Goal: Task Accomplishment & Management: Manage account settings

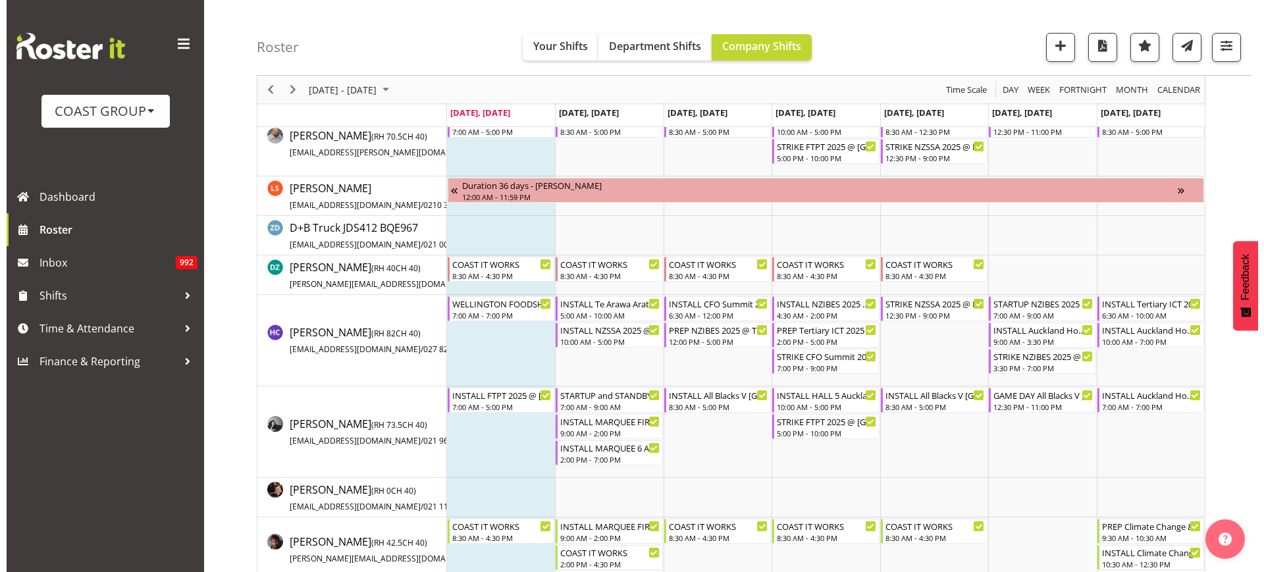
scroll to position [334, 0]
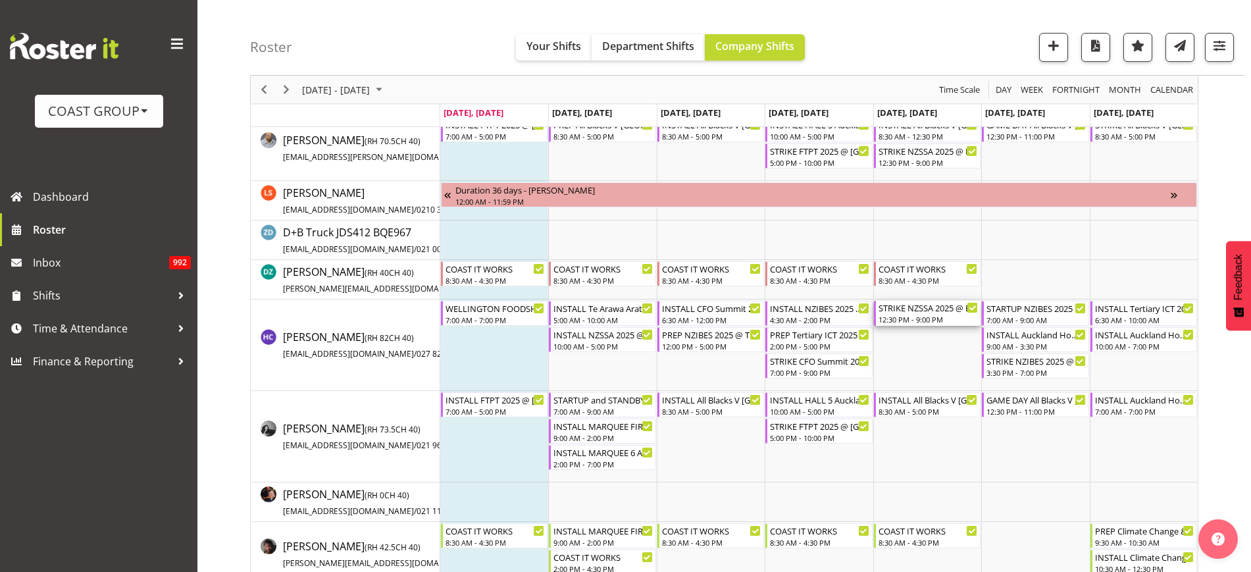
click at [919, 304] on div "STRIKE NZSSA 2025 @ Energy Events Center On SITE @ 1600" at bounding box center [928, 307] width 99 height 13
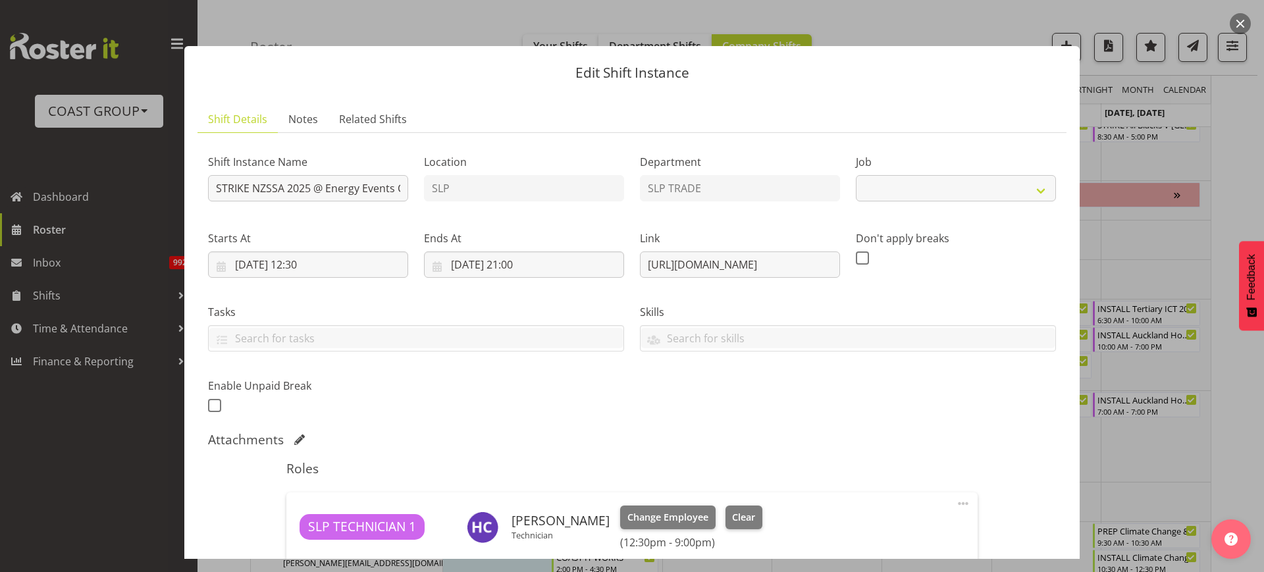
select select "10495"
click at [320, 184] on input "STRIKE NZSSA 2025 @ Energy Events Center On SITE @ 1600" at bounding box center [308, 188] width 200 height 26
type input "STRIKE NZSSA 2025 @ Energy Events Center On SITE @ 1400"
click at [339, 267] on input "[DATE] 12:30" at bounding box center [308, 264] width 200 height 26
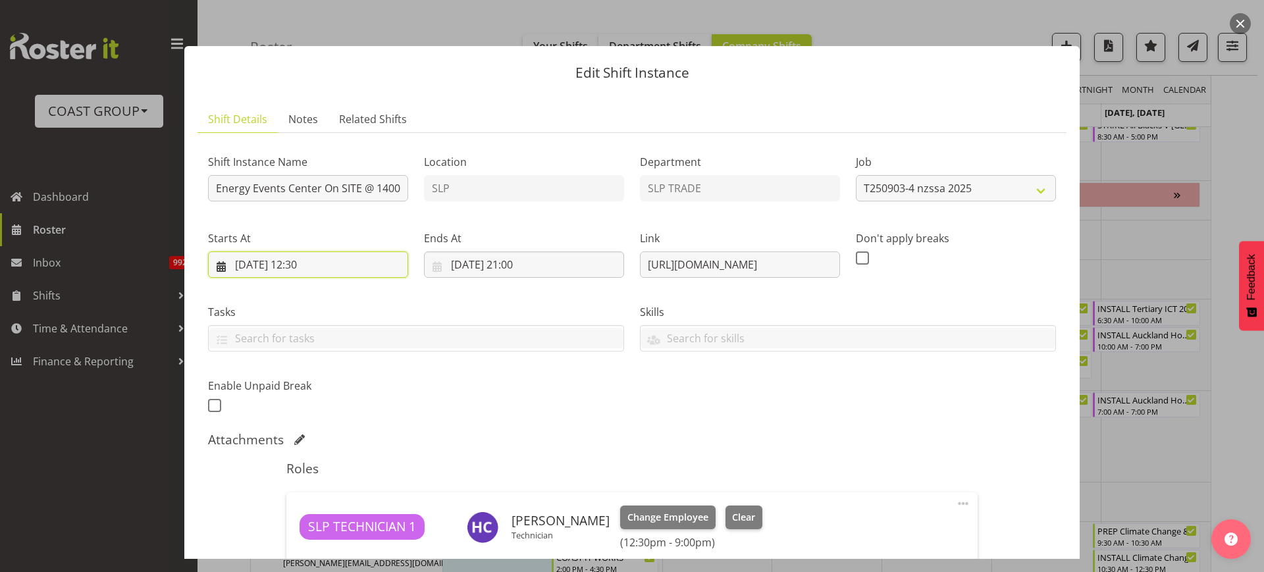
scroll to position [0, 0]
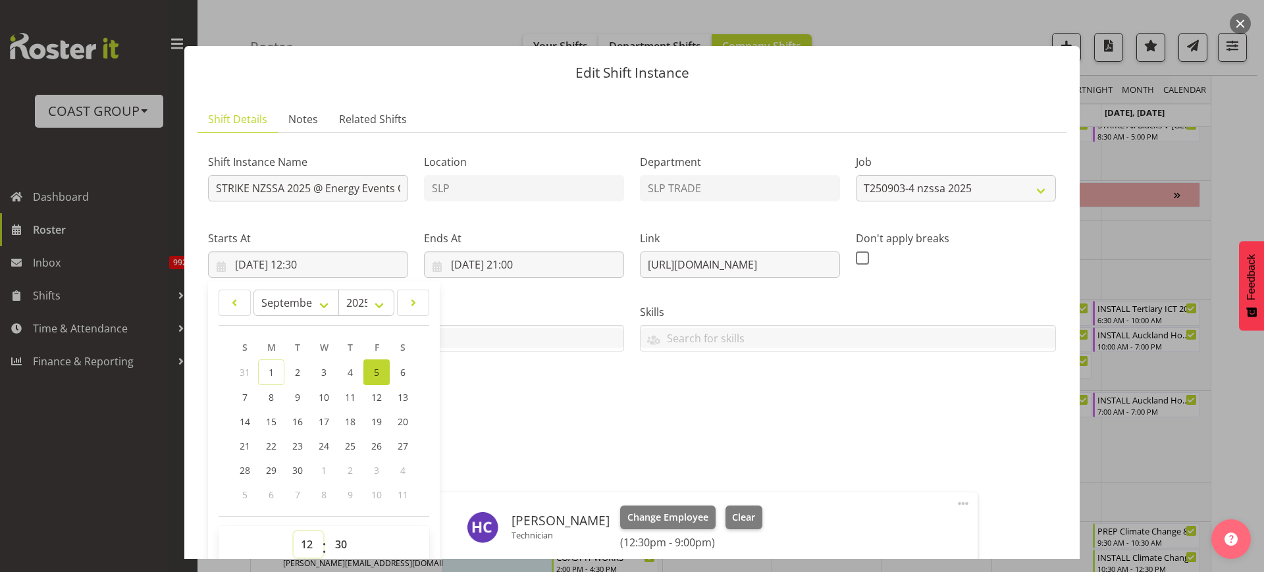
click at [304, 542] on select "00 01 02 03 04 05 06 07 08 09 10 11 12 13 14 15 16 17 18 19 20 21 22 23" at bounding box center [309, 544] width 30 height 26
select select "10"
click at [294, 531] on select "00 01 02 03 04 05 06 07 08 09 10 11 12 13 14 15 16 17 18 19 20 21 22 23" at bounding box center [309, 544] width 30 height 26
type input "[DATE] 10:30"
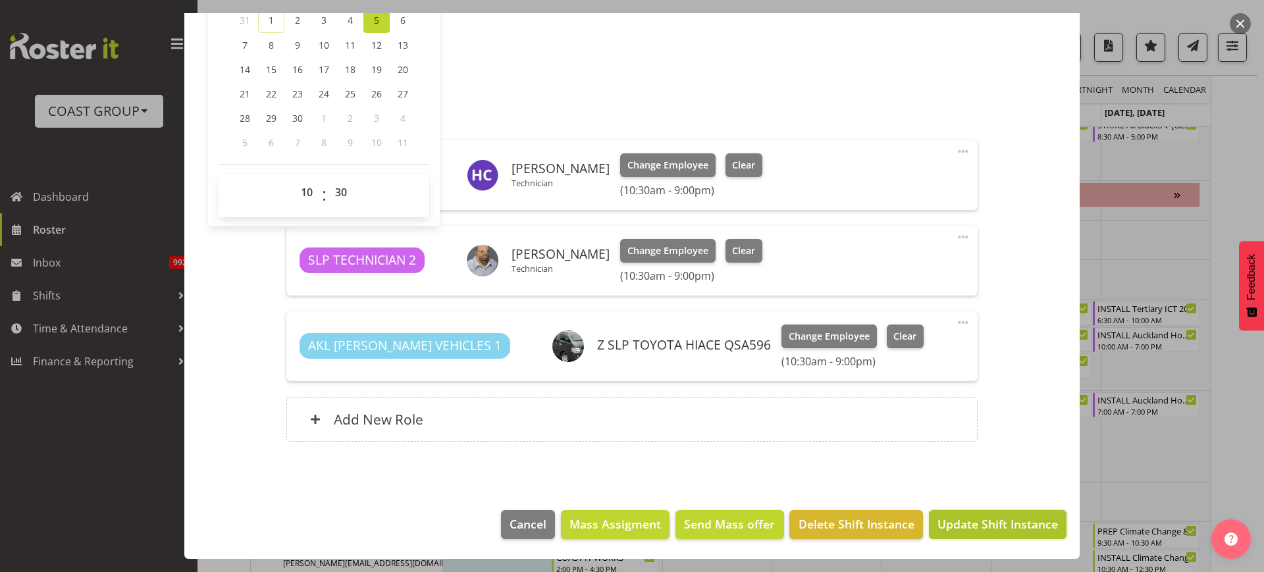
click at [993, 531] on span "Update Shift Instance" at bounding box center [997, 523] width 120 height 17
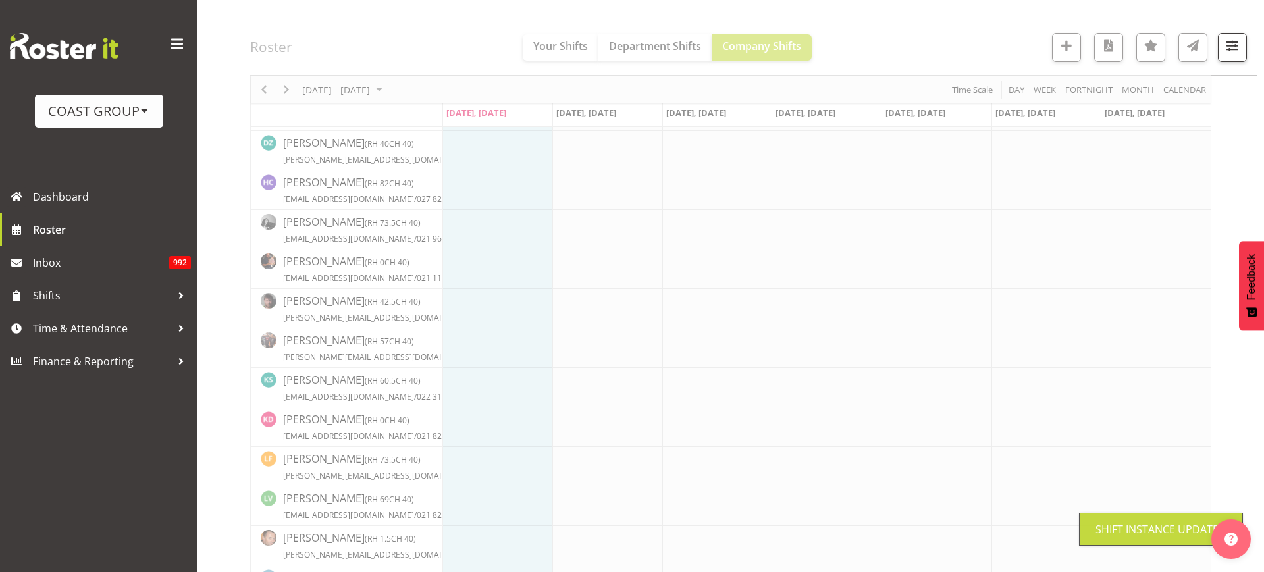
scroll to position [282, 0]
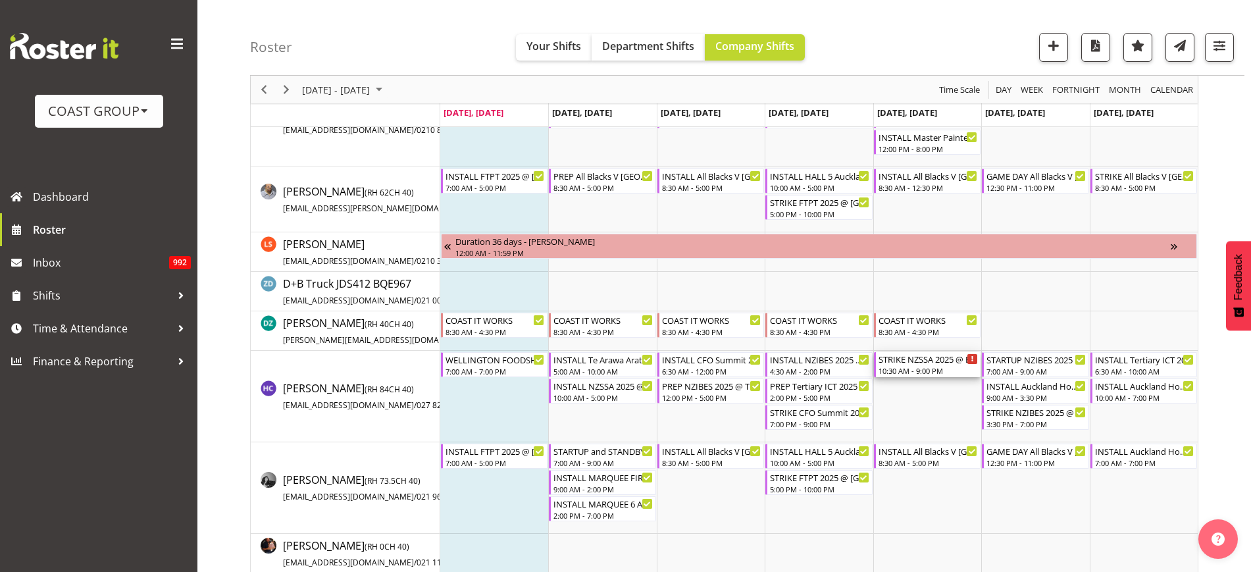
click at [914, 368] on div "10:30 AM - 9:00 PM" at bounding box center [928, 370] width 99 height 11
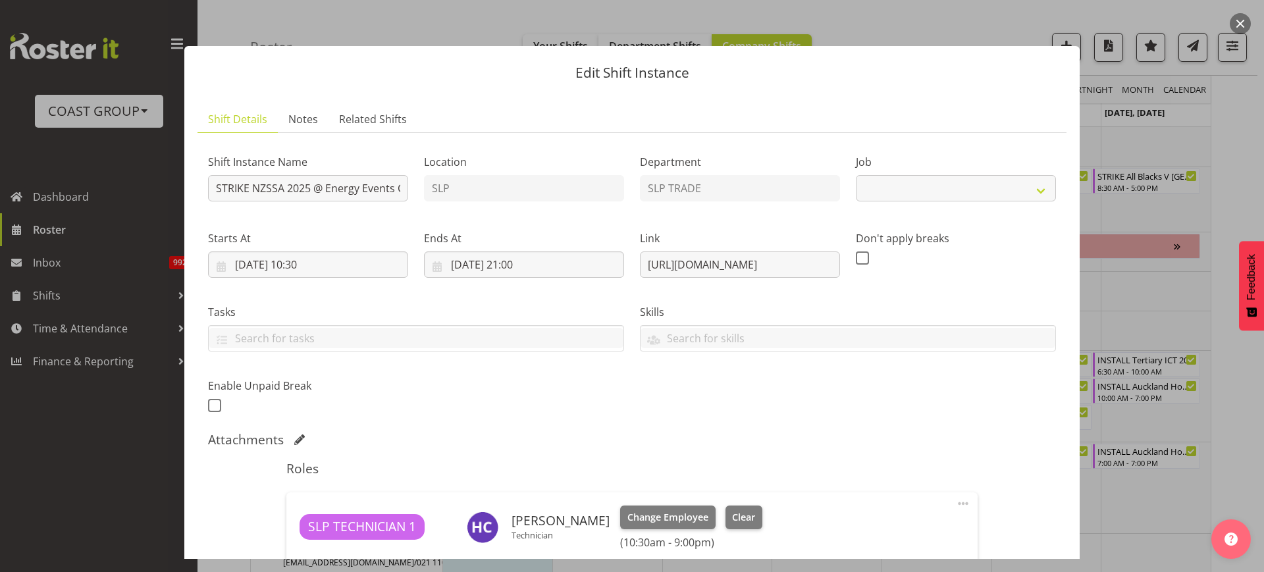
select select "10495"
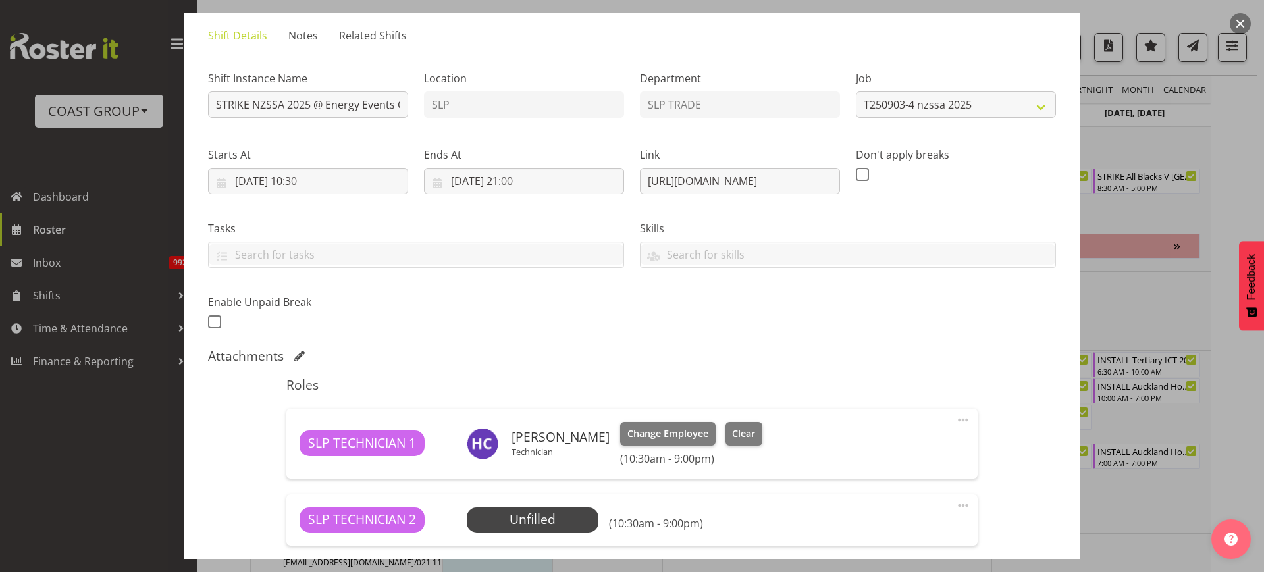
scroll to position [82, 0]
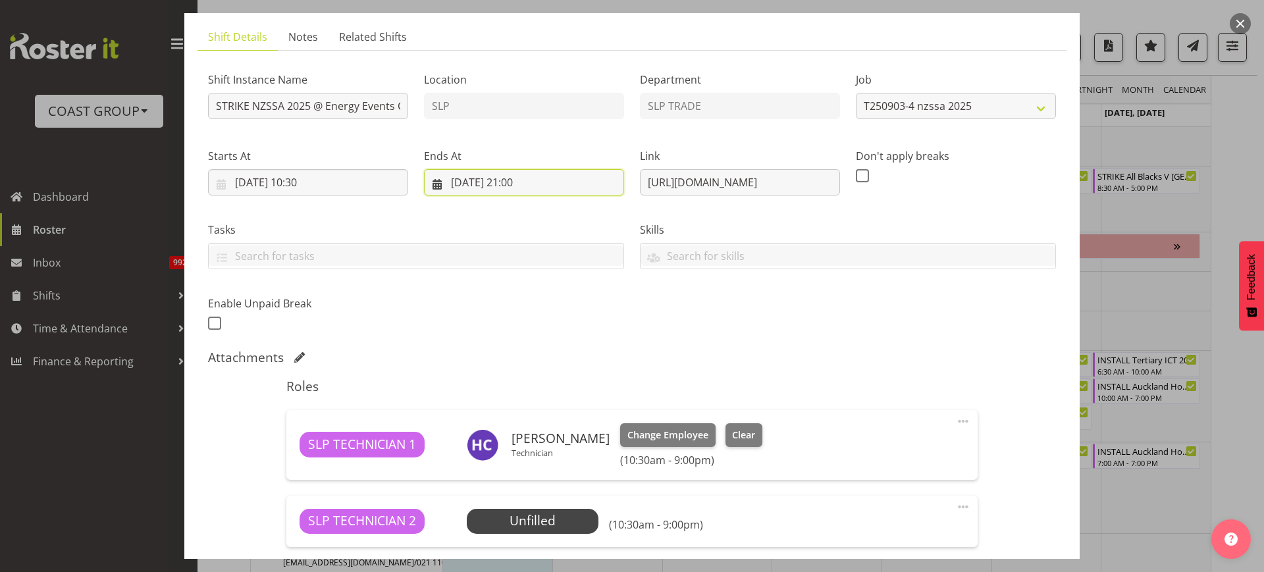
click at [527, 189] on input "[DATE] 21:00" at bounding box center [524, 182] width 200 height 26
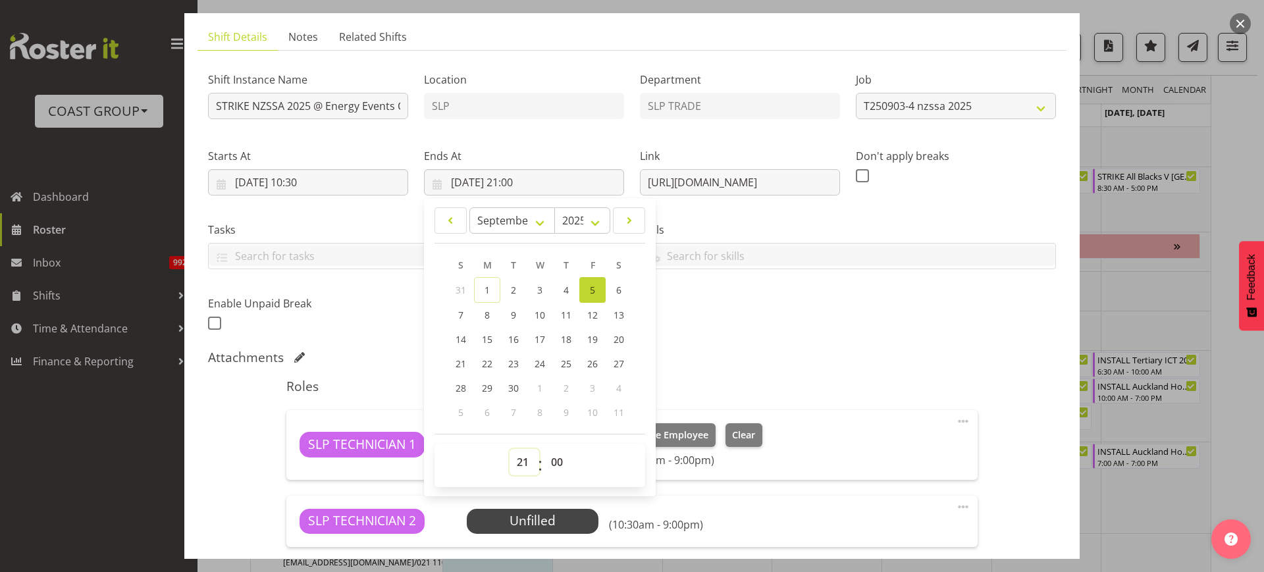
click at [515, 463] on select "00 01 02 03 04 05 06 07 08 09 10 11 12 13 14 15 16 17 18 19 20 21 22 23" at bounding box center [524, 462] width 30 height 26
select select "18"
click at [509, 449] on select "00 01 02 03 04 05 06 07 08 09 10 11 12 13 14 15 16 17 18 19 20 21 22 23" at bounding box center [524, 462] width 30 height 26
type input "[DATE] 18:00"
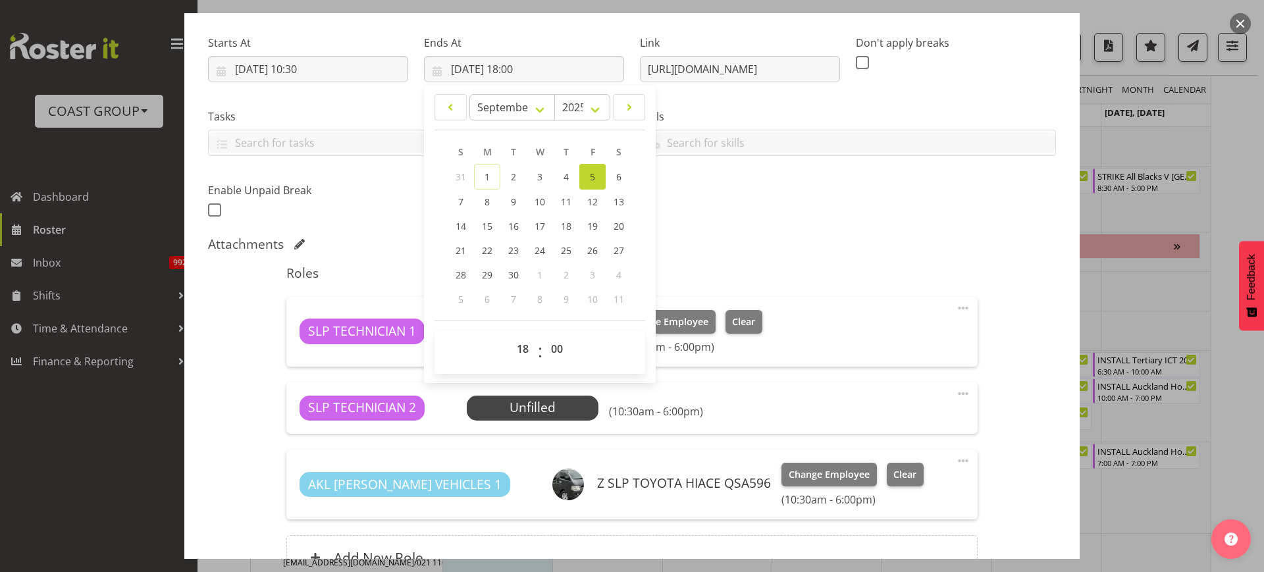
scroll to position [334, 0]
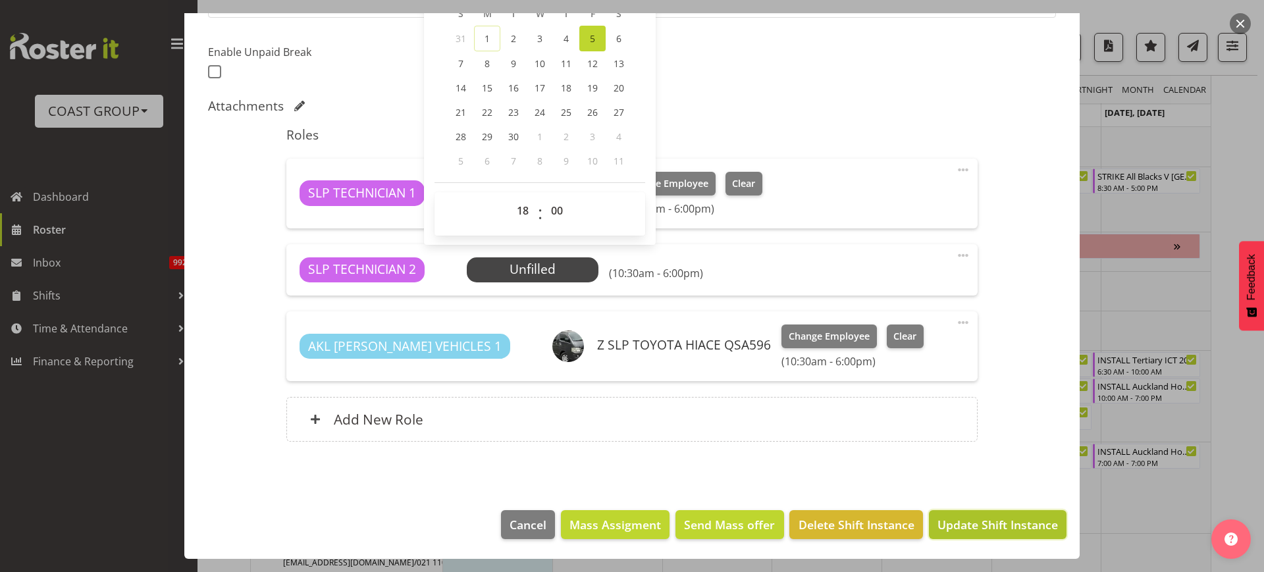
click at [993, 521] on span "Update Shift Instance" at bounding box center [997, 524] width 120 height 17
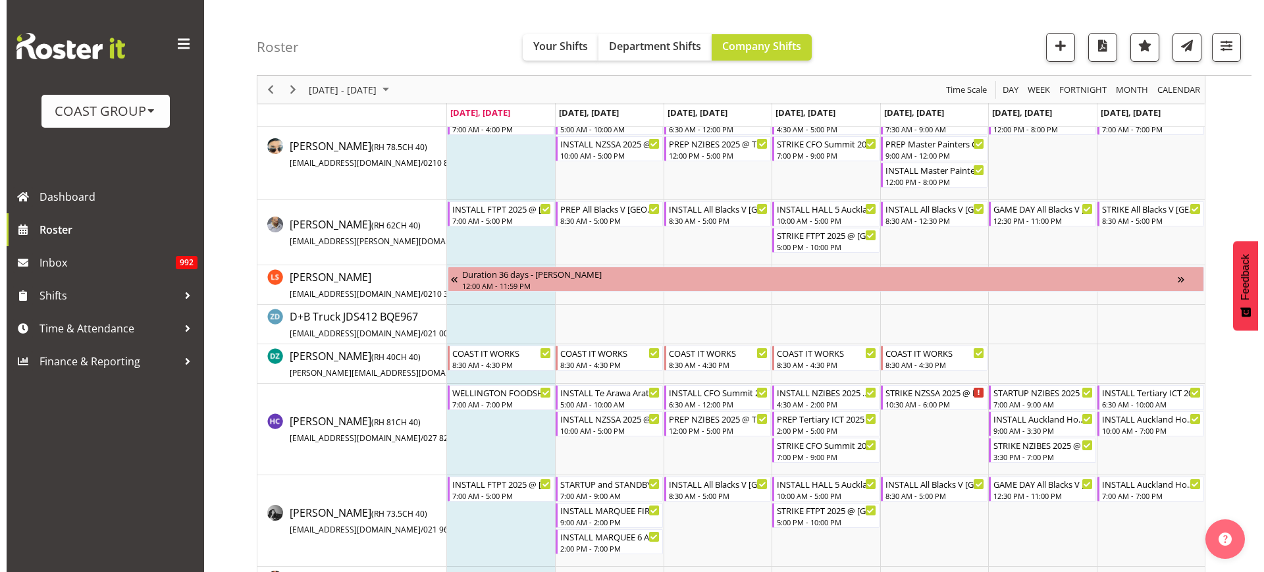
scroll to position [259, 0]
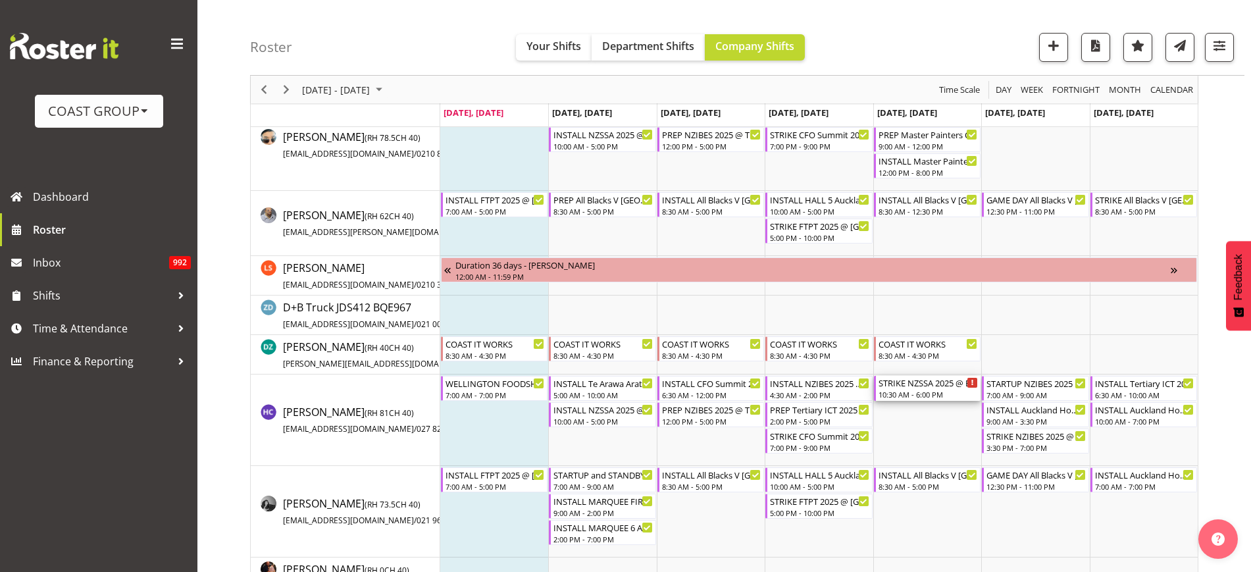
click at [921, 393] on div "10:30 AM - 6:00 PM" at bounding box center [928, 394] width 99 height 11
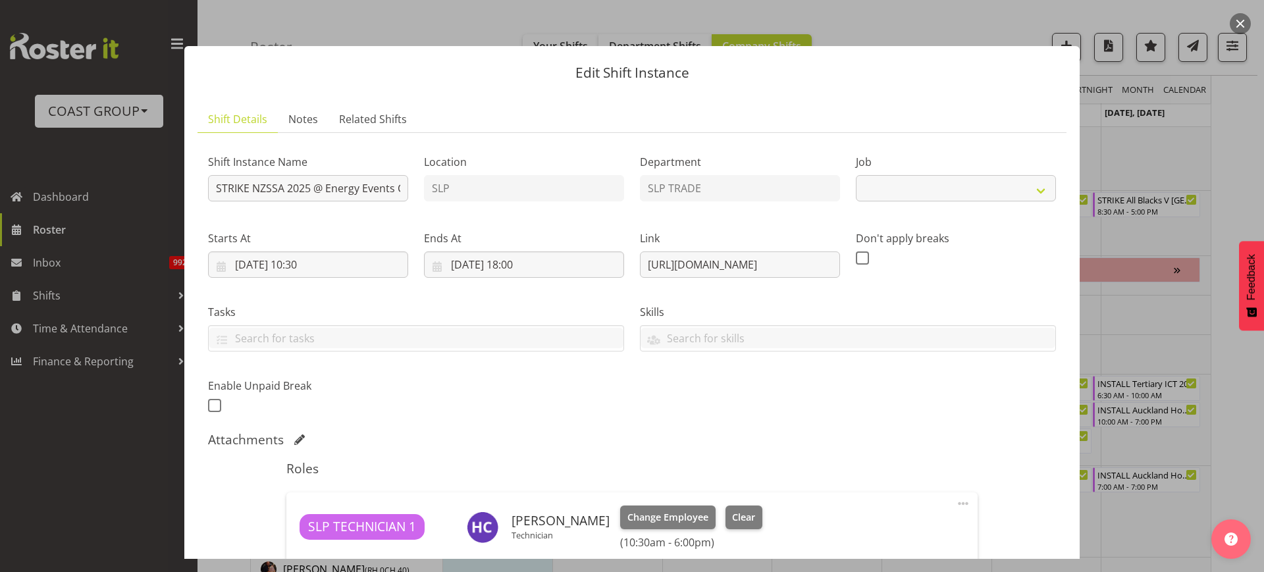
select select "10495"
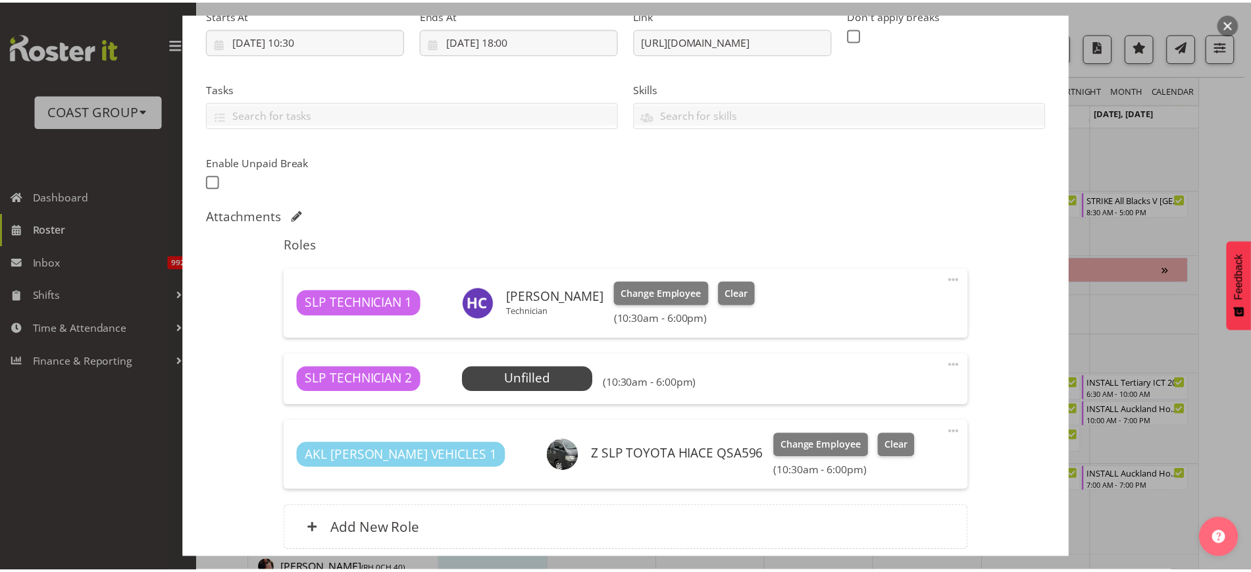
scroll to position [226, 0]
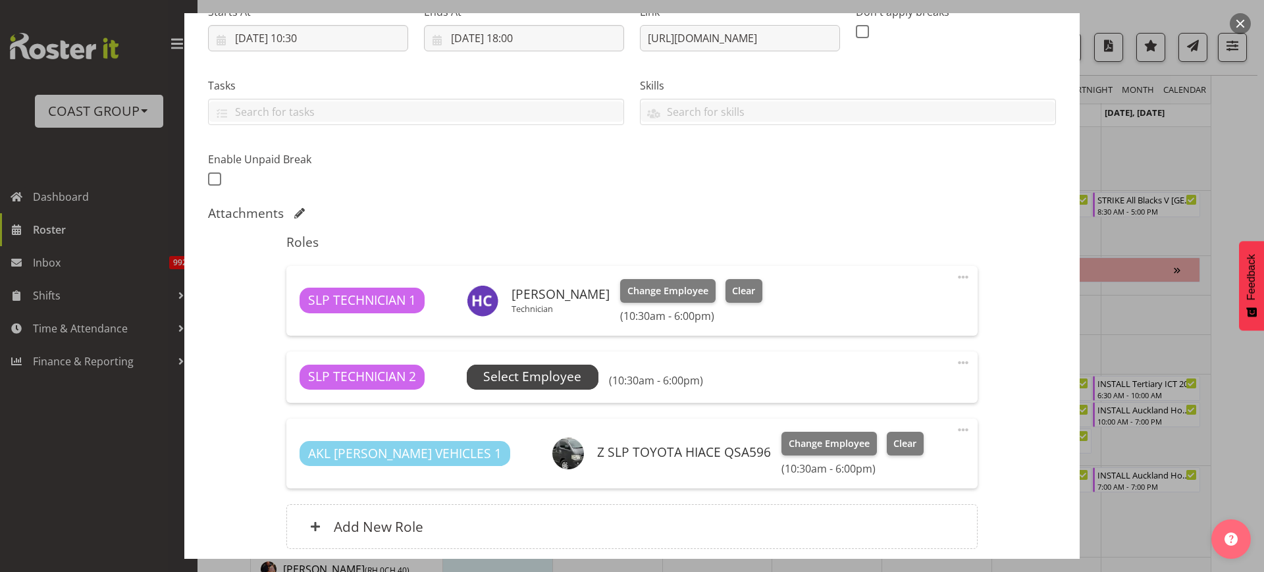
click at [528, 374] on span "Select Employee" at bounding box center [532, 376] width 98 height 19
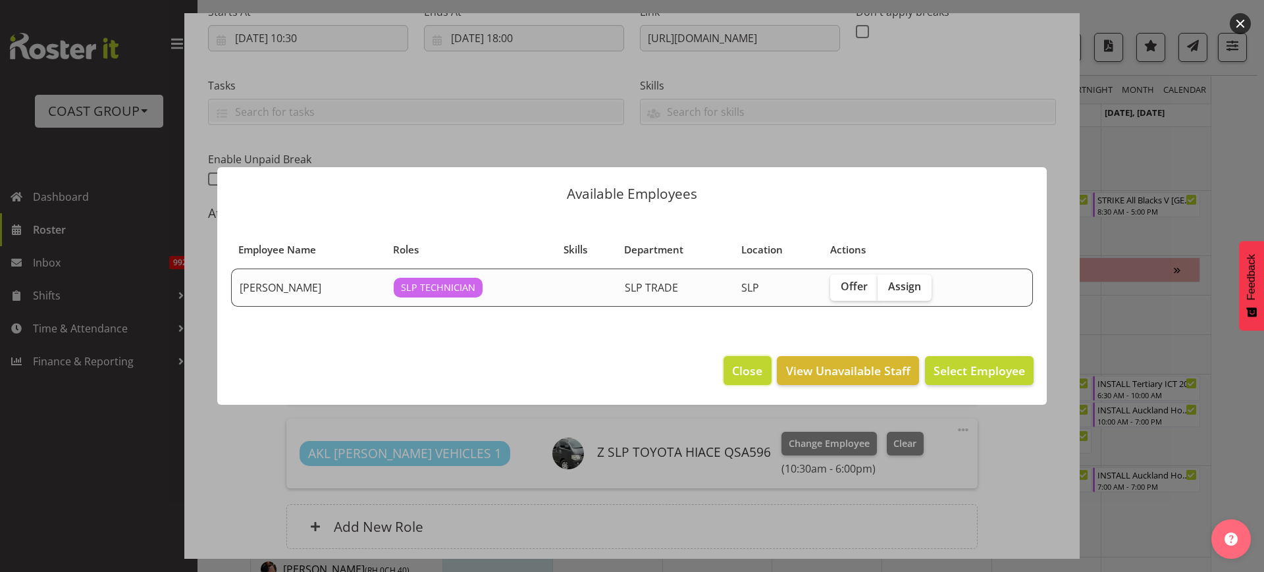
click at [744, 367] on span "Close" at bounding box center [747, 370] width 30 height 17
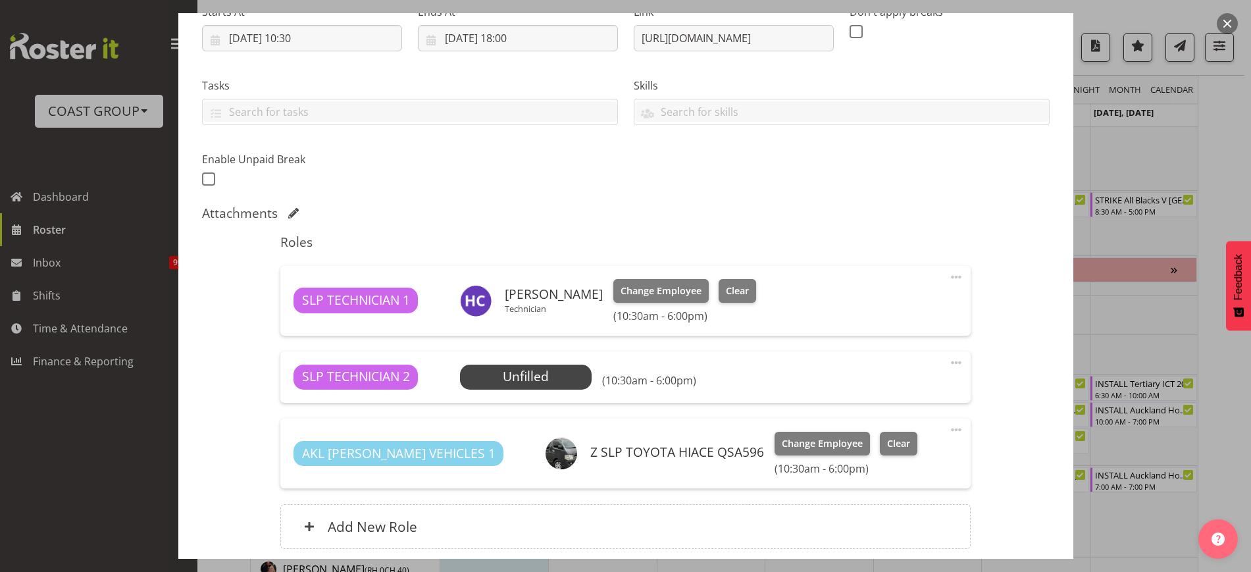
scroll to position [334, 0]
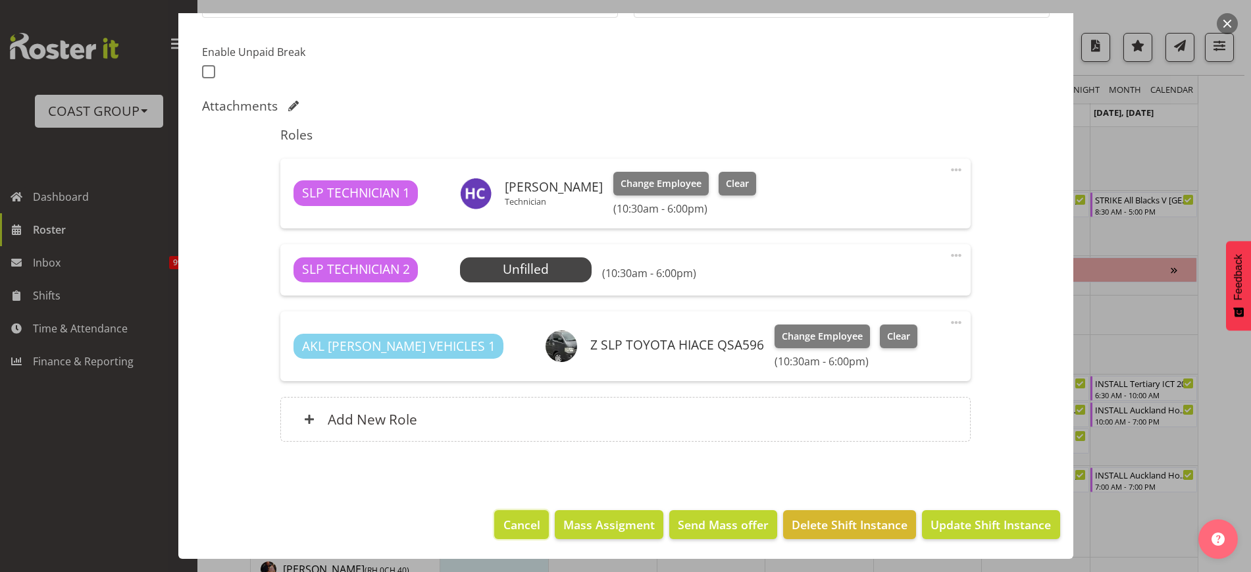
click at [495, 512] on button "Cancel" at bounding box center [521, 524] width 54 height 29
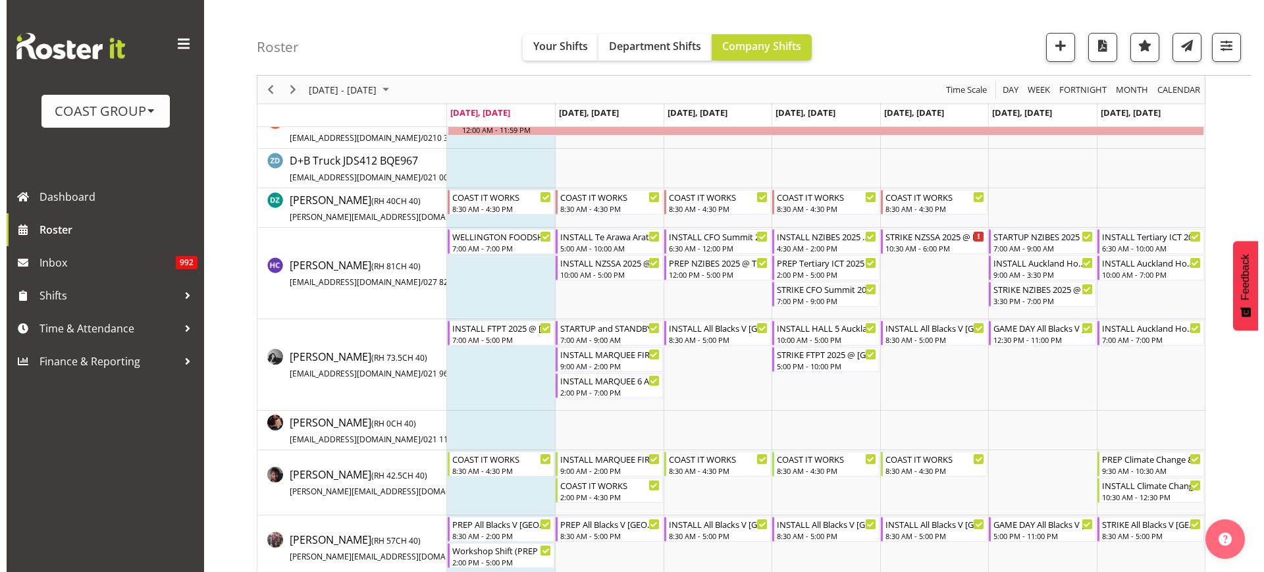
scroll to position [319, 0]
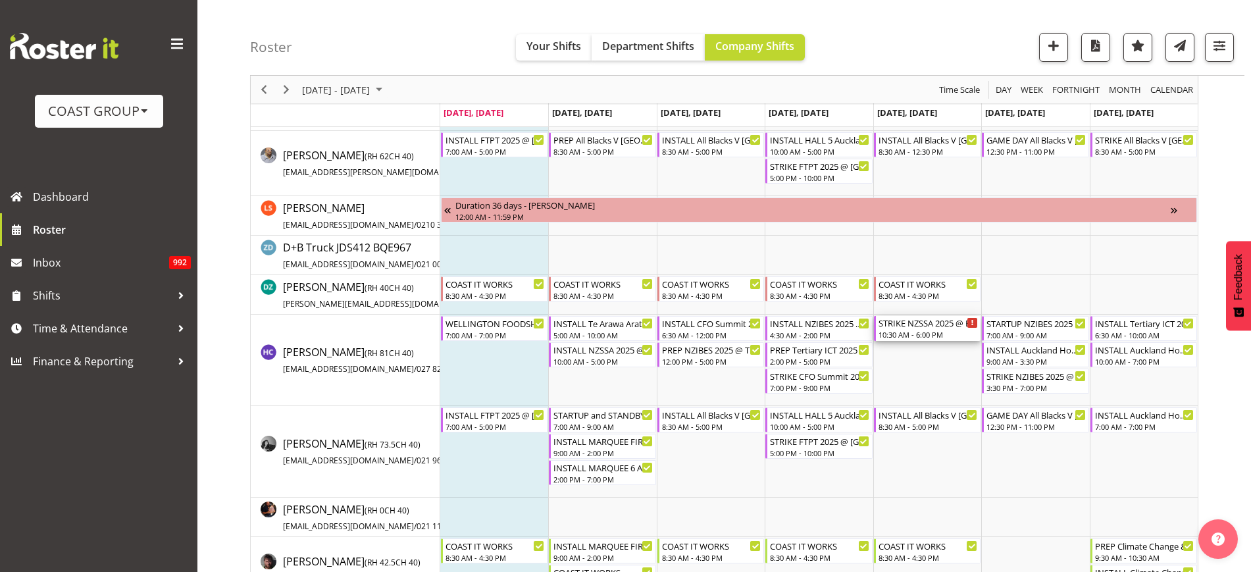
click at [926, 332] on div "10:30 AM - 6:00 PM" at bounding box center [928, 334] width 99 height 11
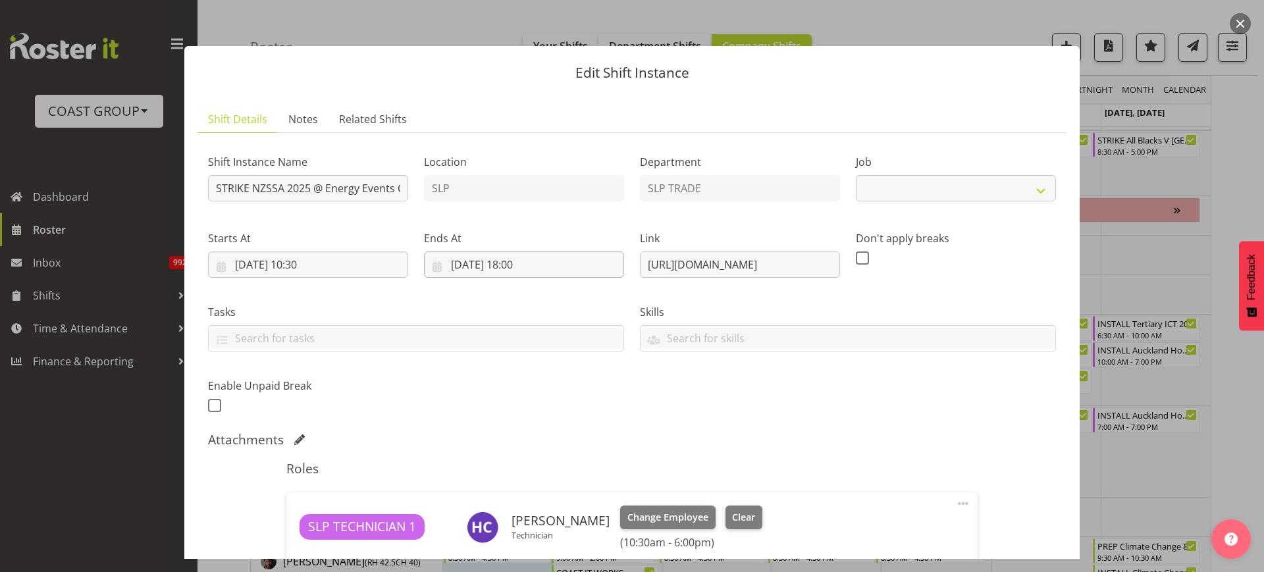
select select "10495"
drag, startPoint x: 639, startPoint y: 265, endPoint x: 1006, endPoint y: 257, distance: 367.4
click at [1006, 257] on div "Shift Instance Name STRIKE [GEOGRAPHIC_DATA] 2025 @ Energy Events Center On SIT…" at bounding box center [632, 280] width 864 height 288
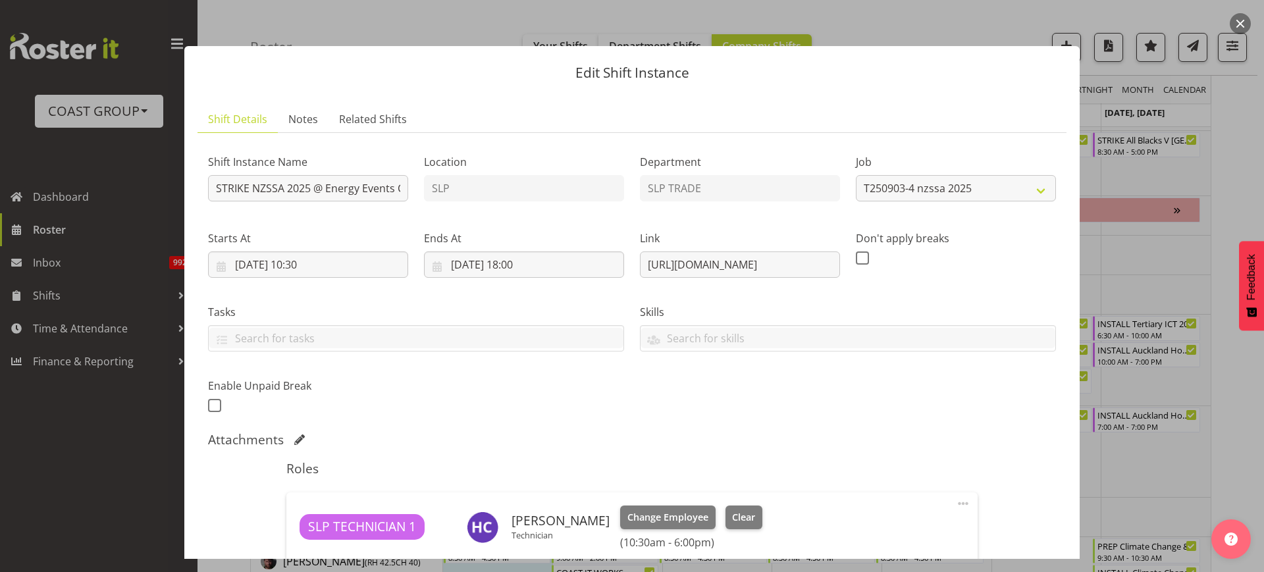
click at [1241, 24] on button "button" at bounding box center [1240, 23] width 21 height 21
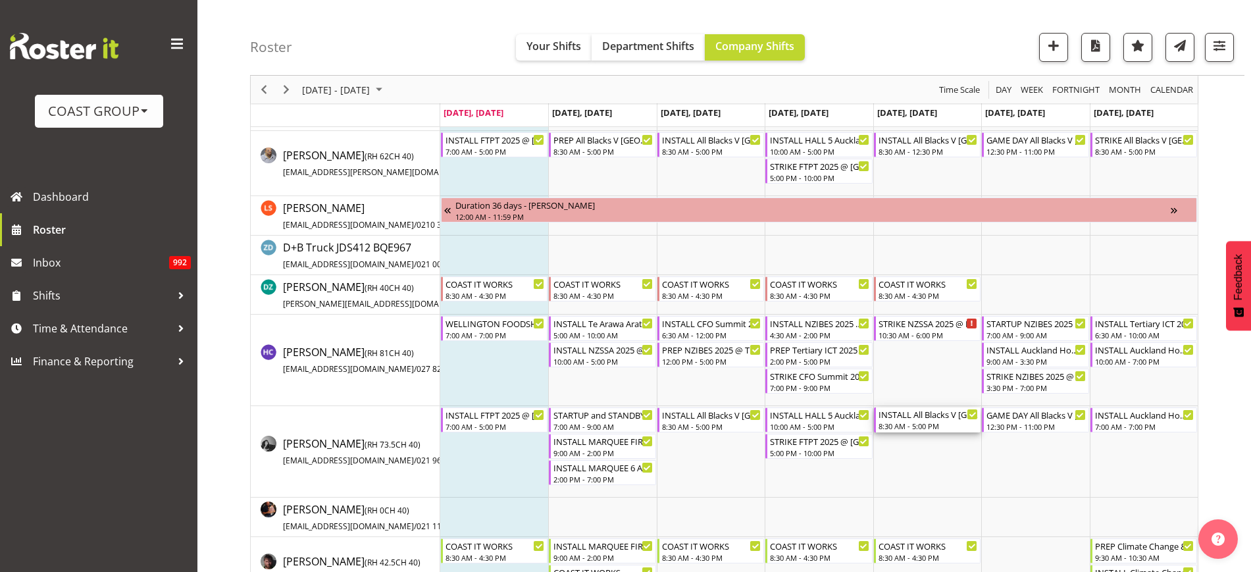
click at [904, 420] on div "INSTALL All Blacks V [GEOGRAPHIC_DATA] 2025 @ [GEOGRAPHIC_DATA] On Site @ TBC 8…" at bounding box center [928, 419] width 99 height 25
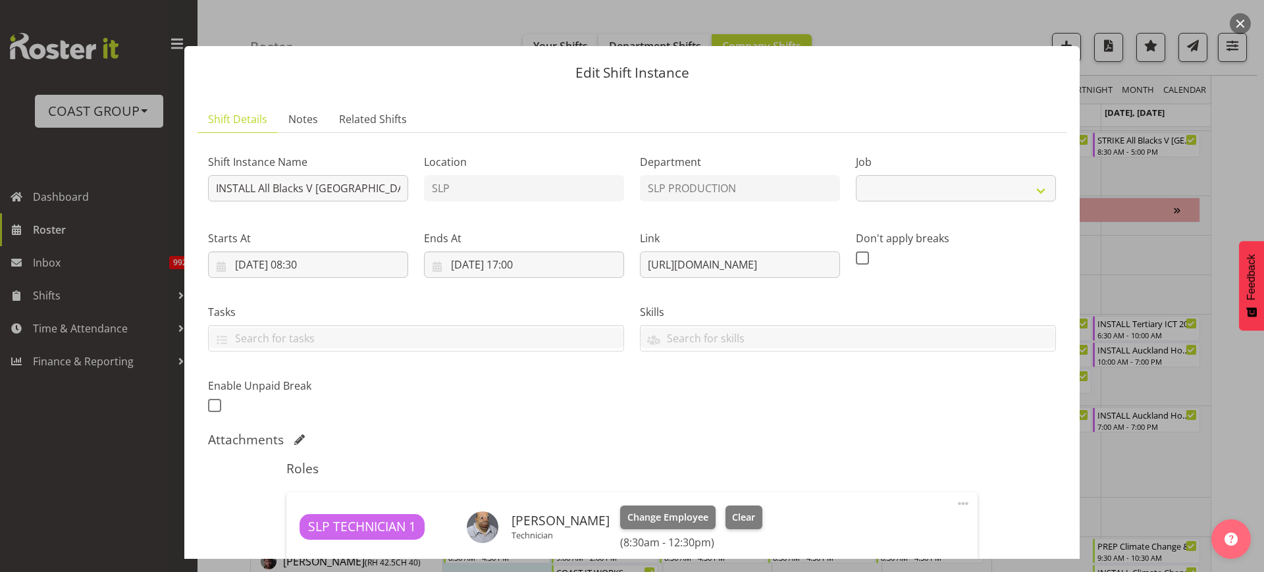
select select "10197"
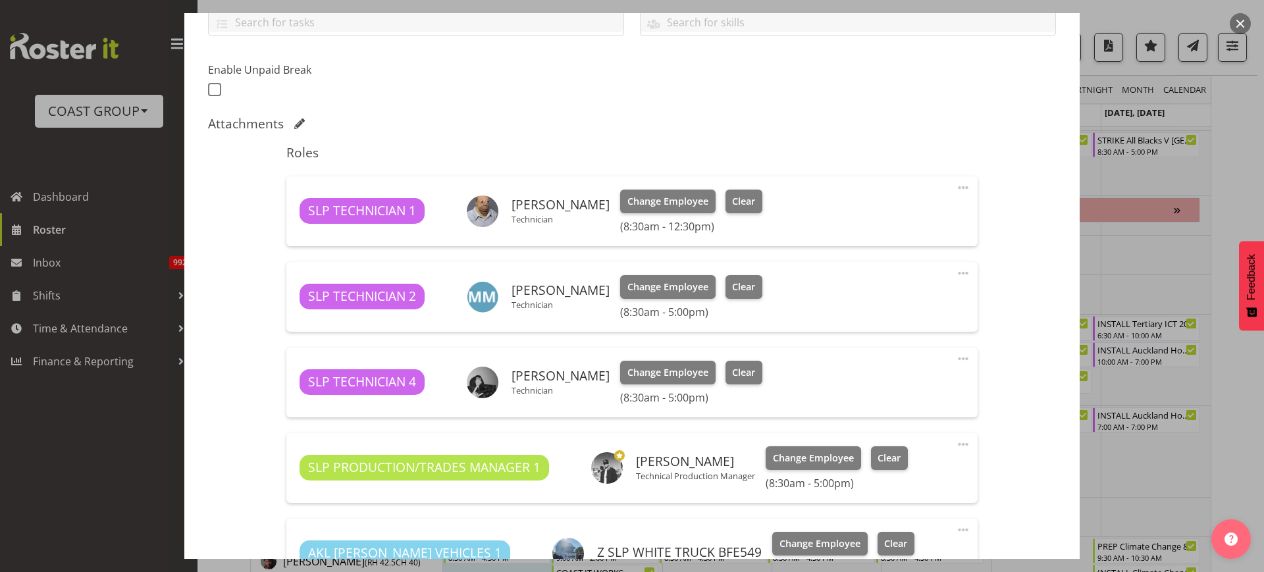
scroll to position [317, 0]
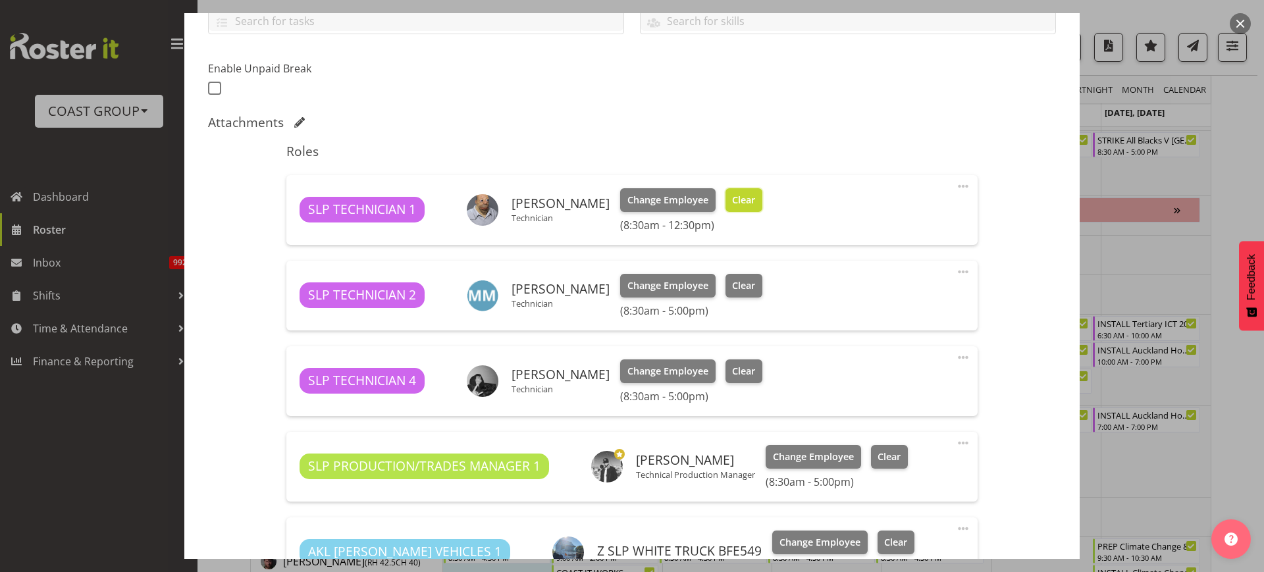
click at [737, 203] on span "Clear" at bounding box center [743, 200] width 23 height 14
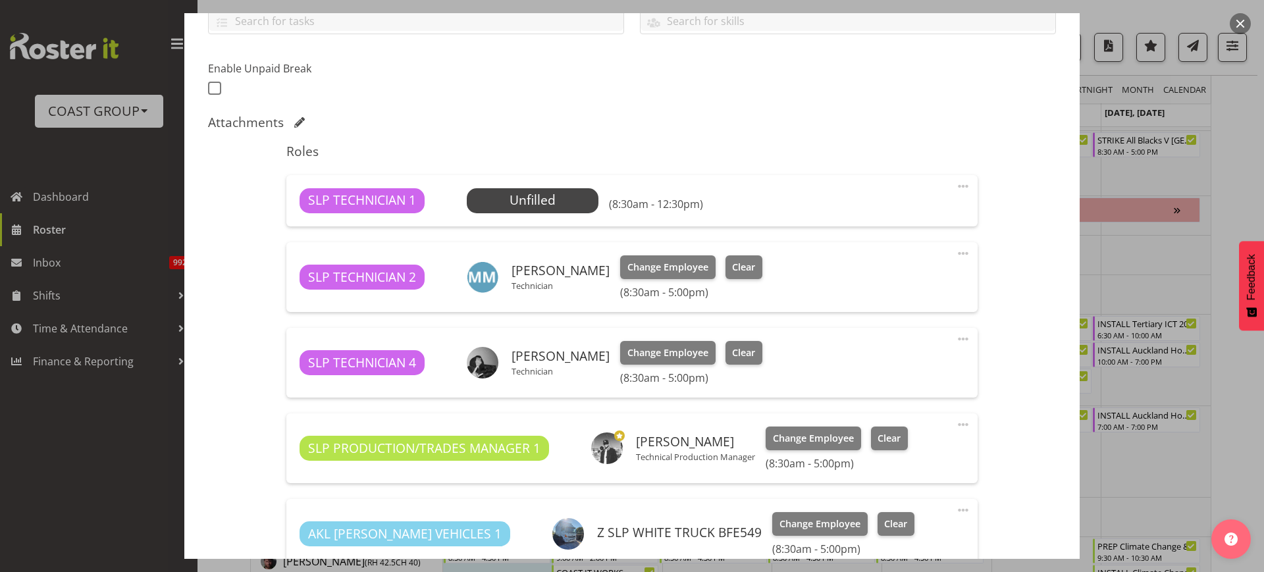
click at [955, 184] on span at bounding box center [963, 186] width 16 height 16
click at [873, 263] on link "Delete" at bounding box center [908, 265] width 126 height 24
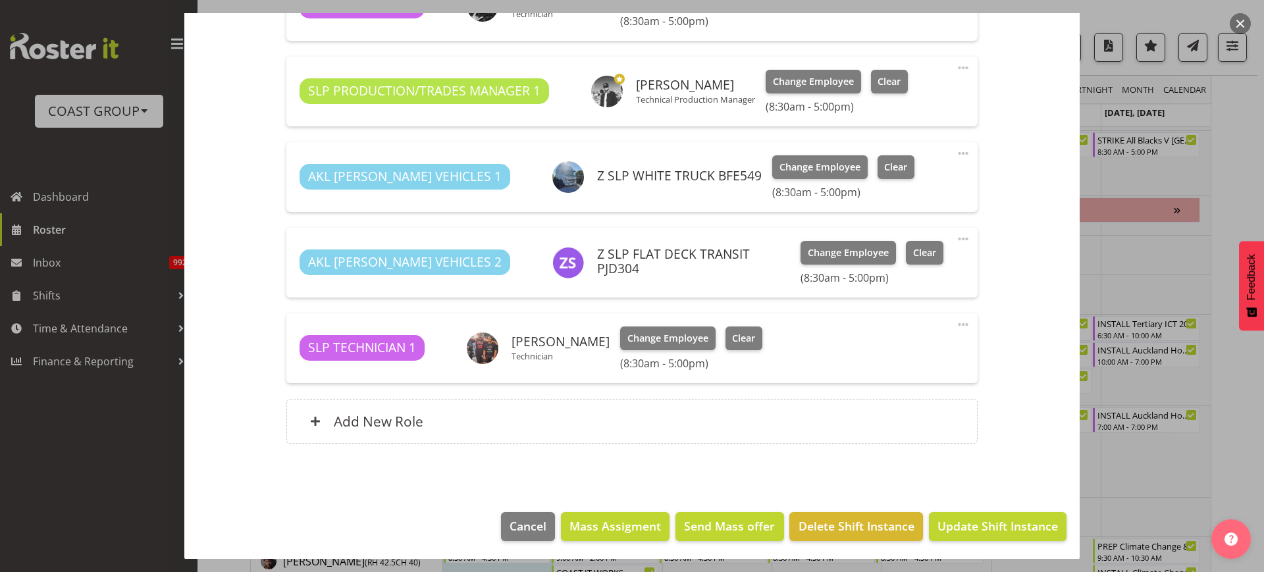
scroll to position [609, 0]
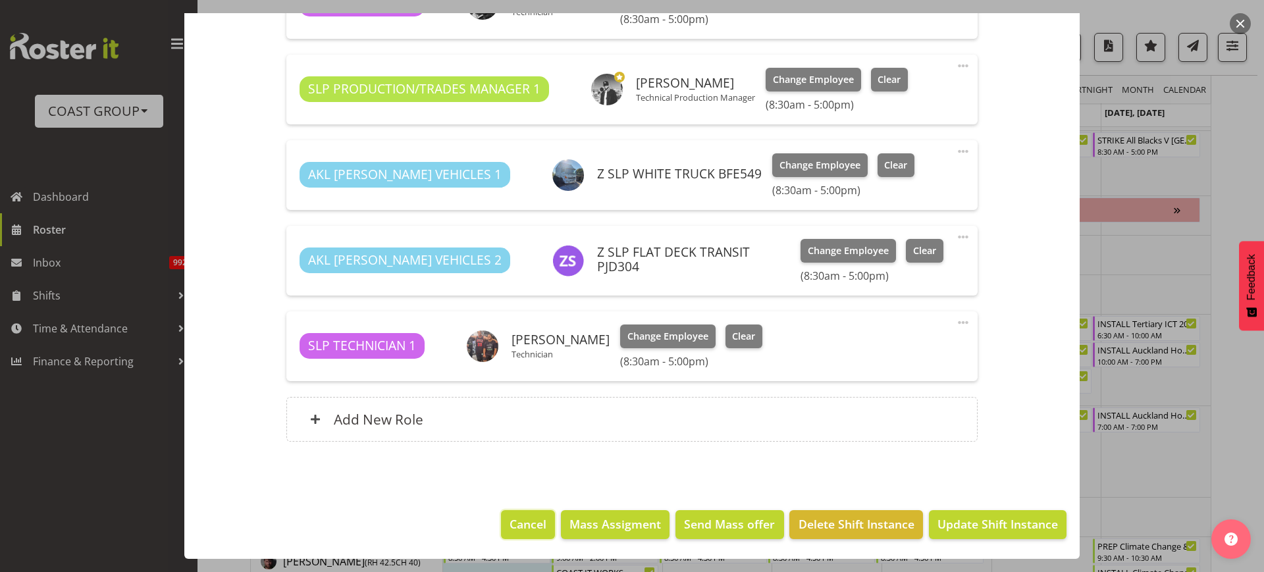
click at [513, 525] on span "Cancel" at bounding box center [527, 523] width 37 height 17
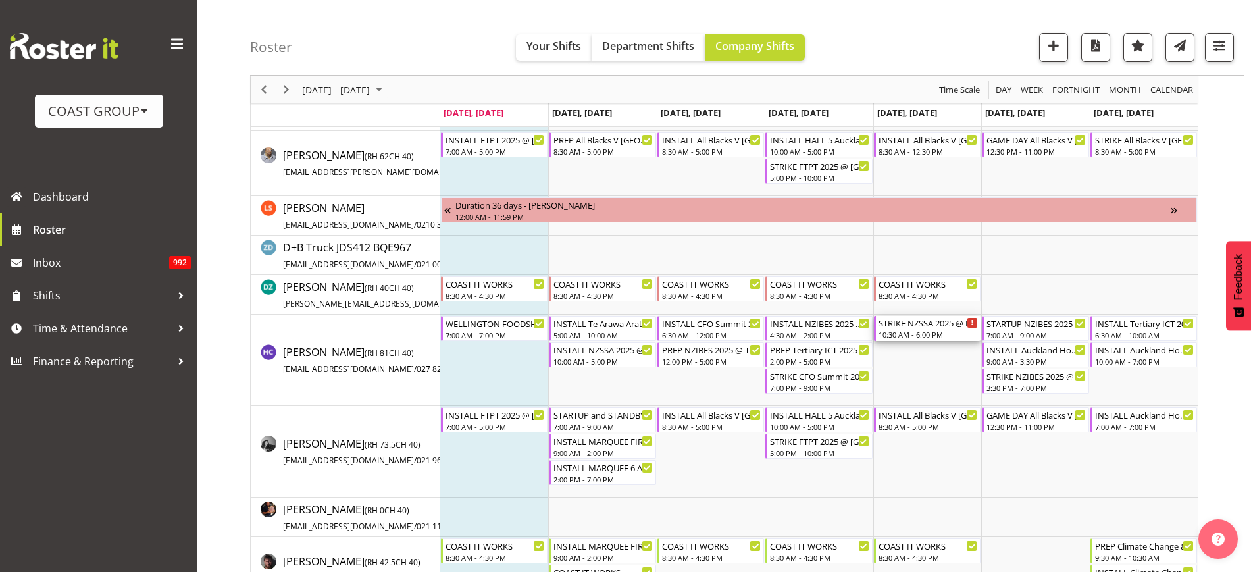
click at [900, 324] on div "STRIKE NZSSA 2025 @ Energy Events Center On SITE @ 1400" at bounding box center [928, 322] width 99 height 13
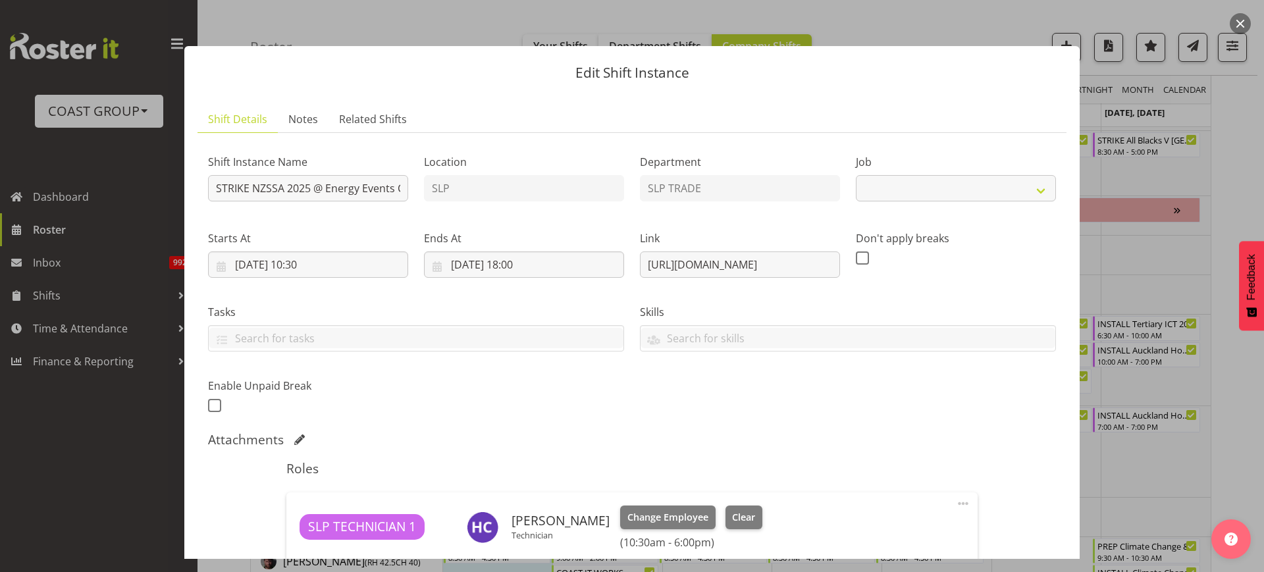
select select "10495"
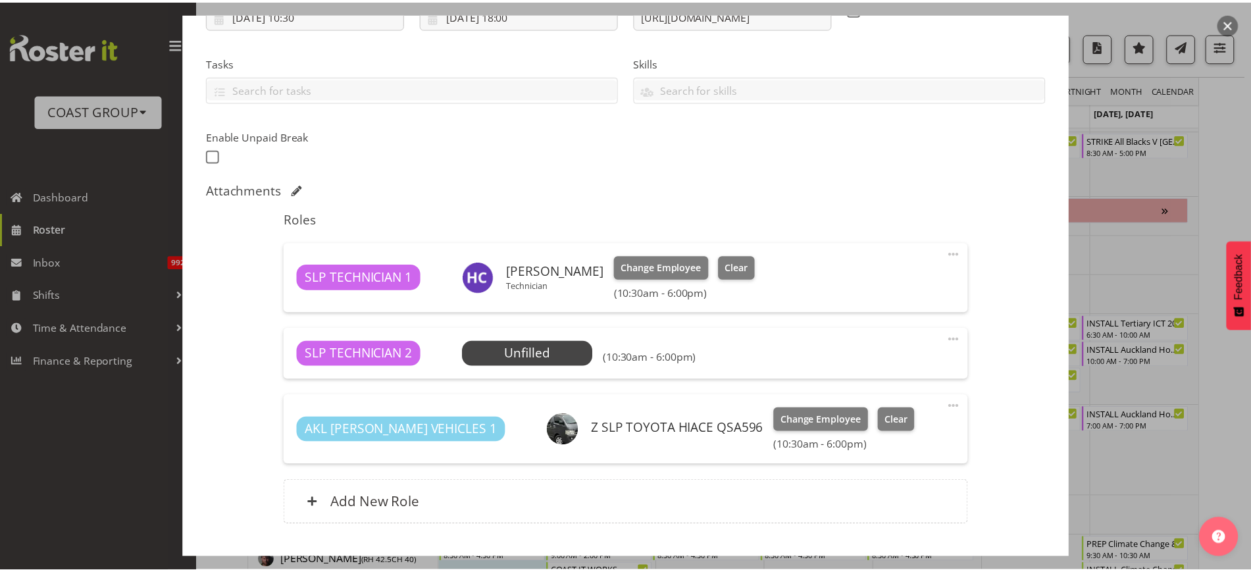
scroll to position [251, 0]
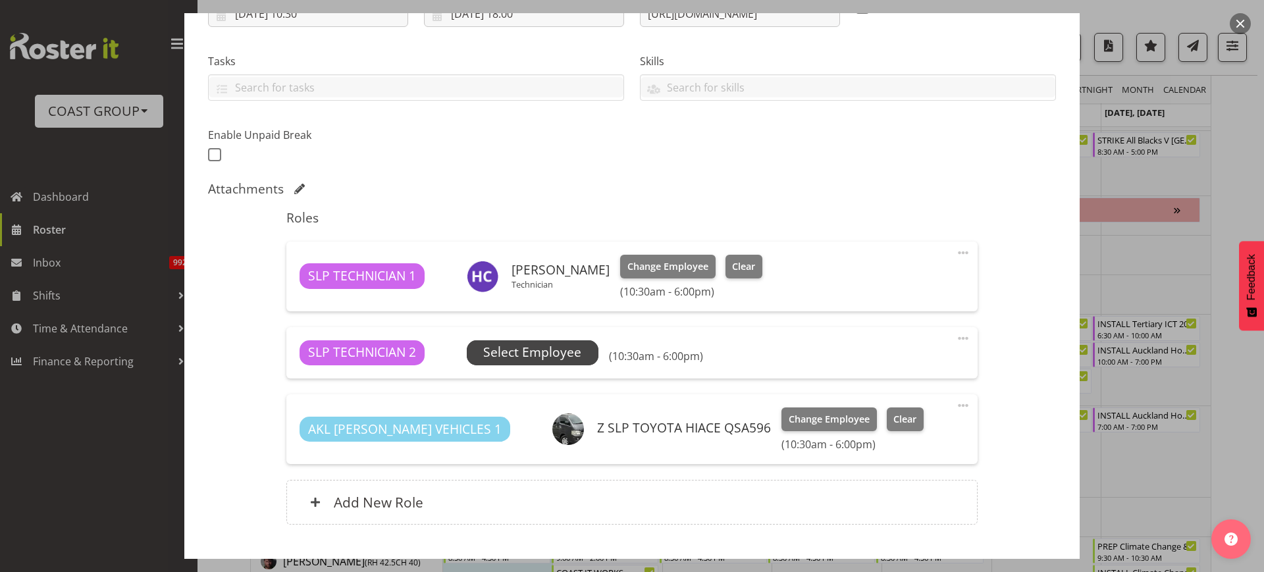
click at [508, 352] on span "Select Employee" at bounding box center [532, 352] width 98 height 19
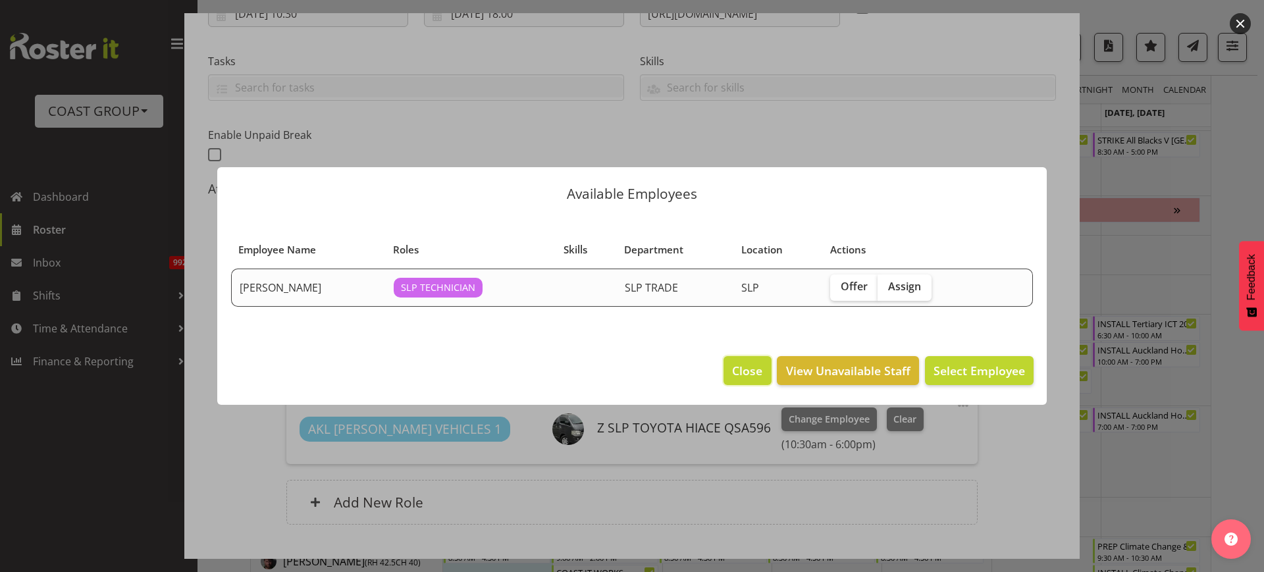
click at [742, 369] on span "Close" at bounding box center [747, 370] width 30 height 17
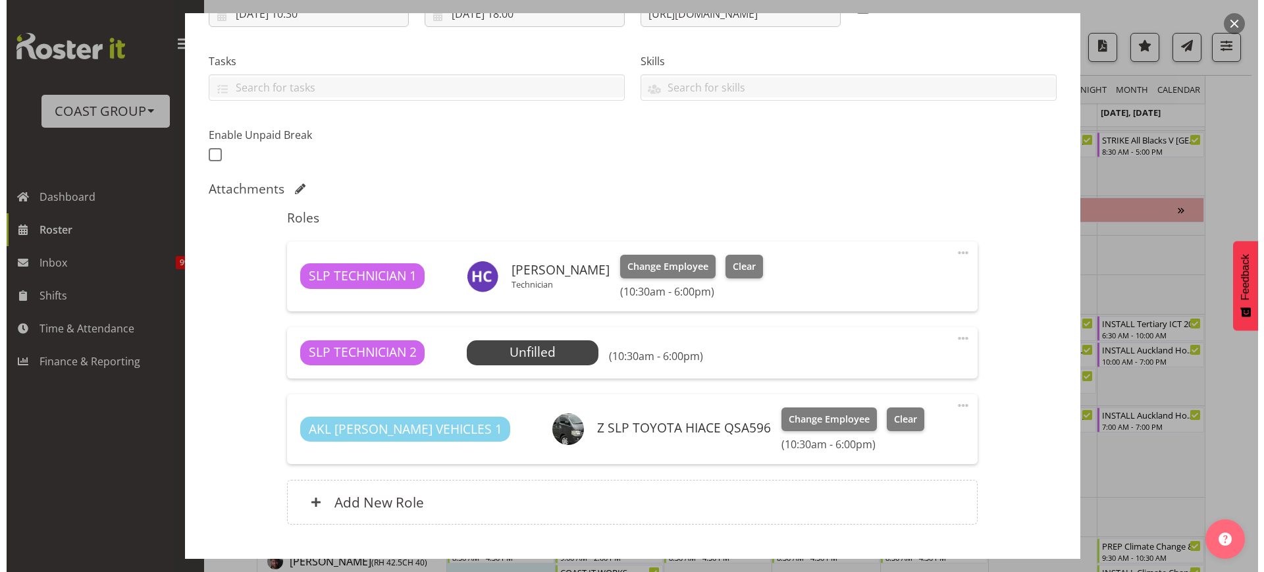
scroll to position [334, 0]
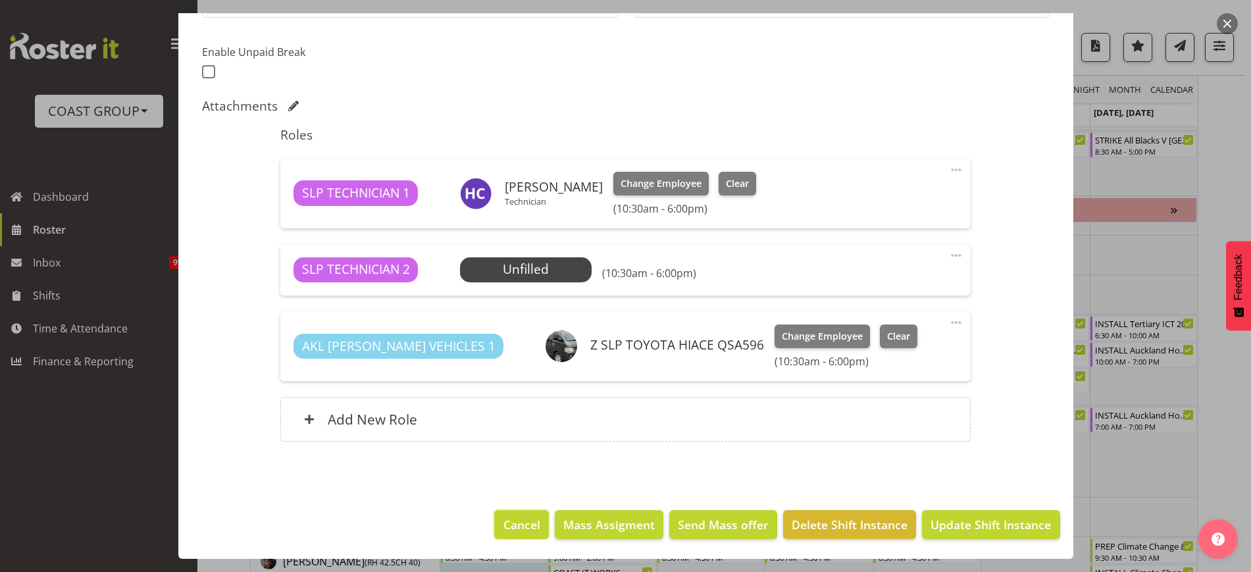
click at [523, 521] on span "Cancel" at bounding box center [522, 524] width 37 height 17
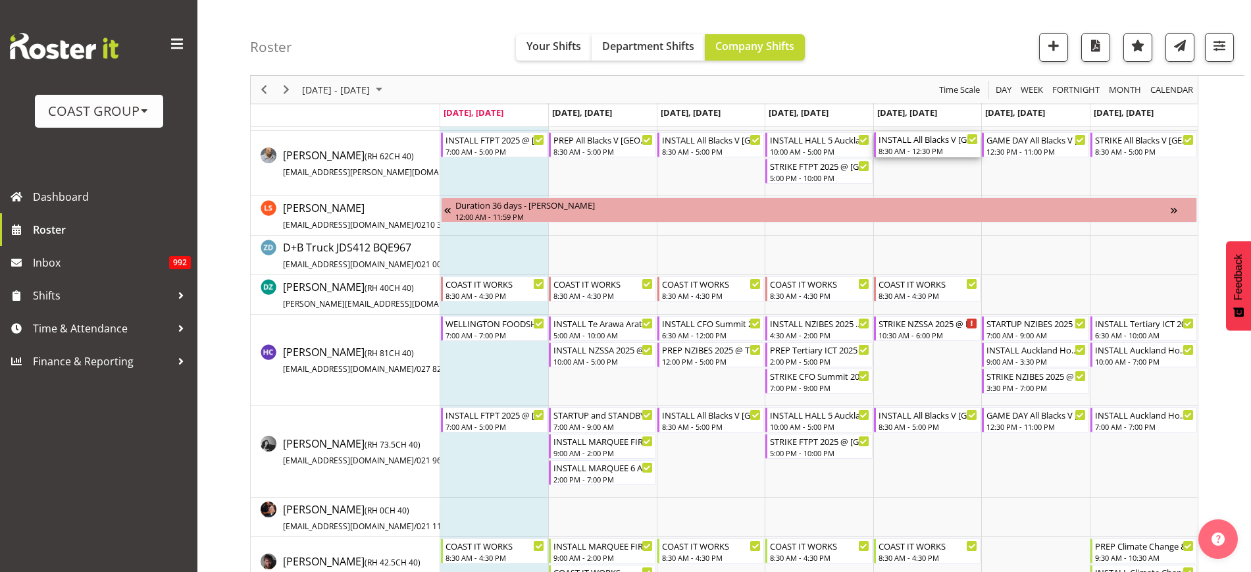
click at [914, 145] on div "INSTALL All Blacks V [GEOGRAPHIC_DATA] 2025 @ [GEOGRAPHIC_DATA] On Site @ TBC 8…" at bounding box center [928, 144] width 99 height 25
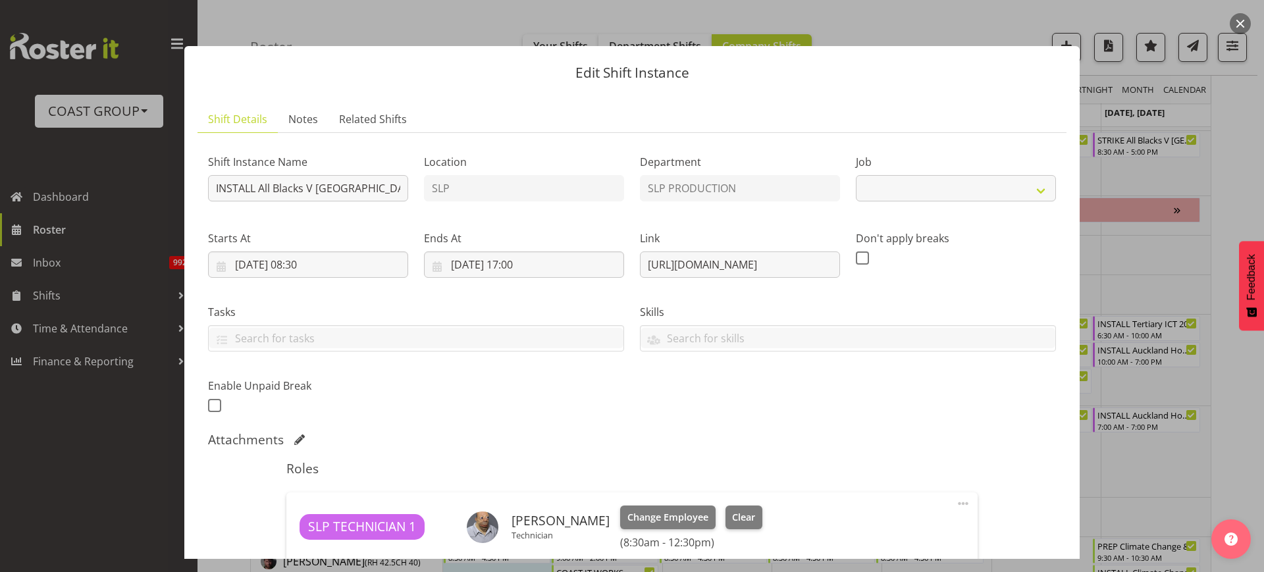
select select "10197"
click at [955, 503] on span at bounding box center [963, 504] width 16 height 16
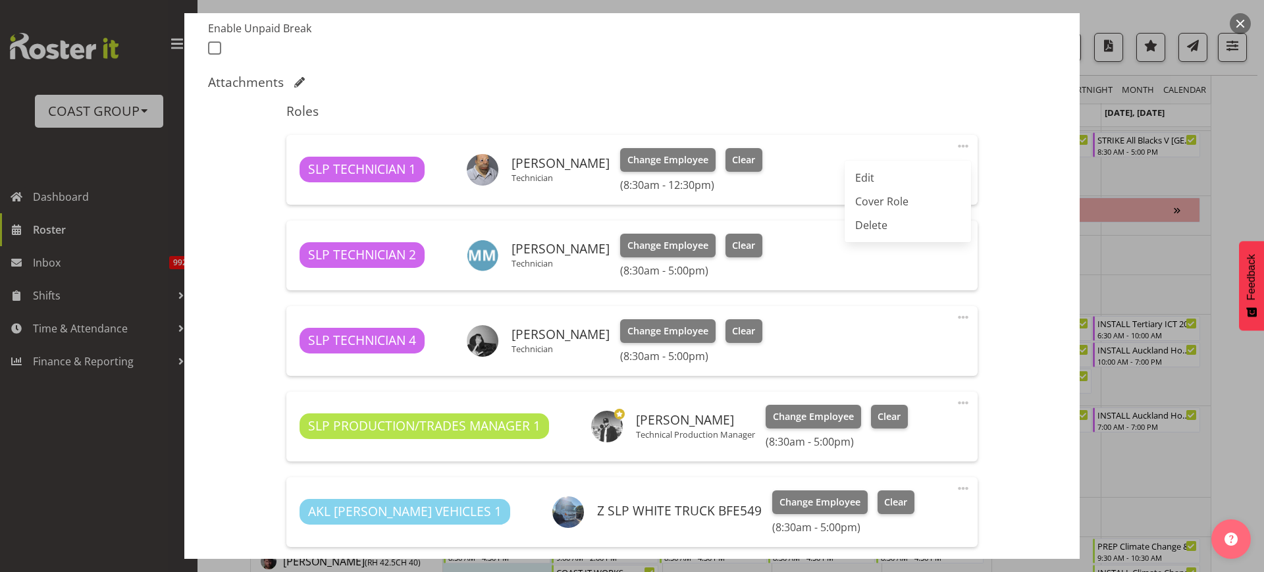
scroll to position [394, 0]
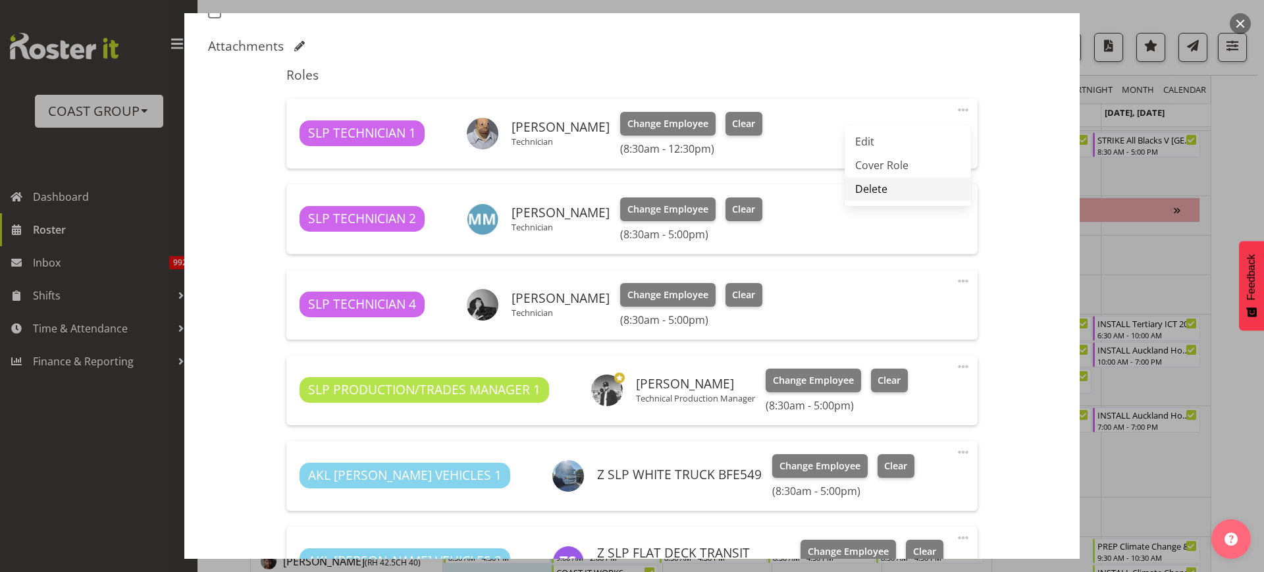
click at [885, 183] on link "Delete" at bounding box center [908, 189] width 126 height 24
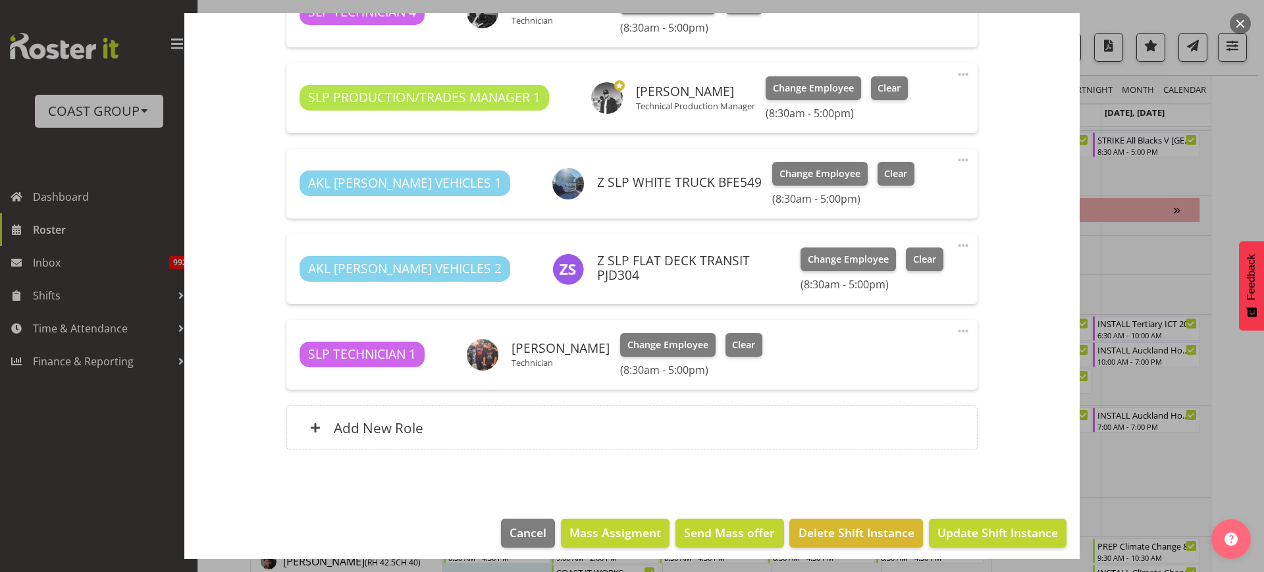
scroll to position [609, 0]
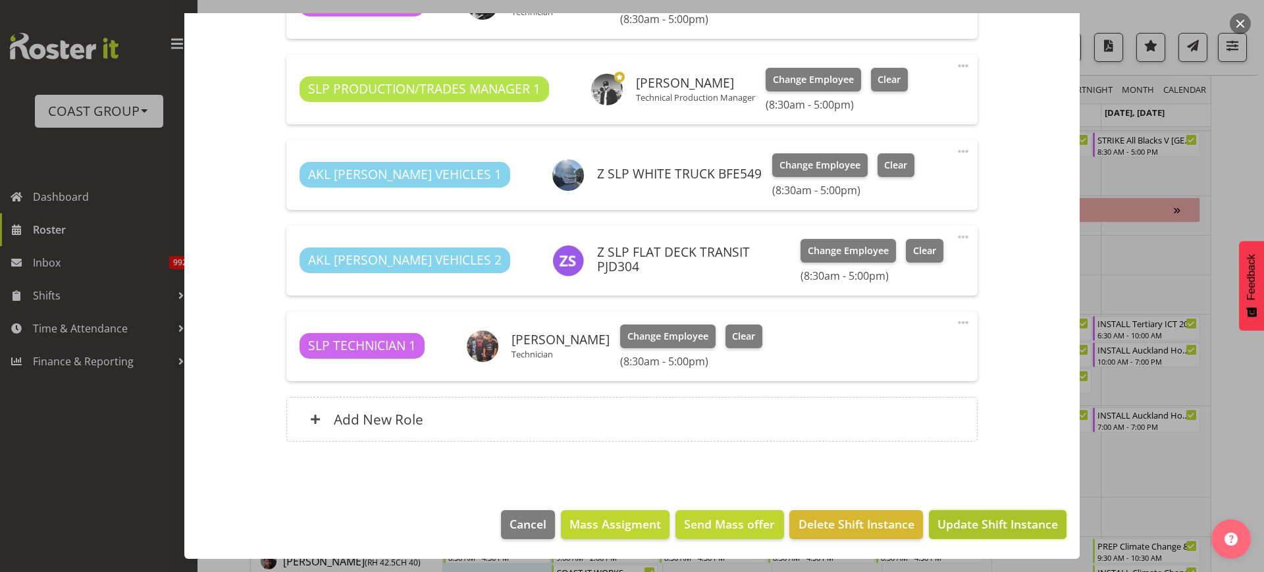
click at [980, 525] on span "Update Shift Instance" at bounding box center [997, 523] width 120 height 17
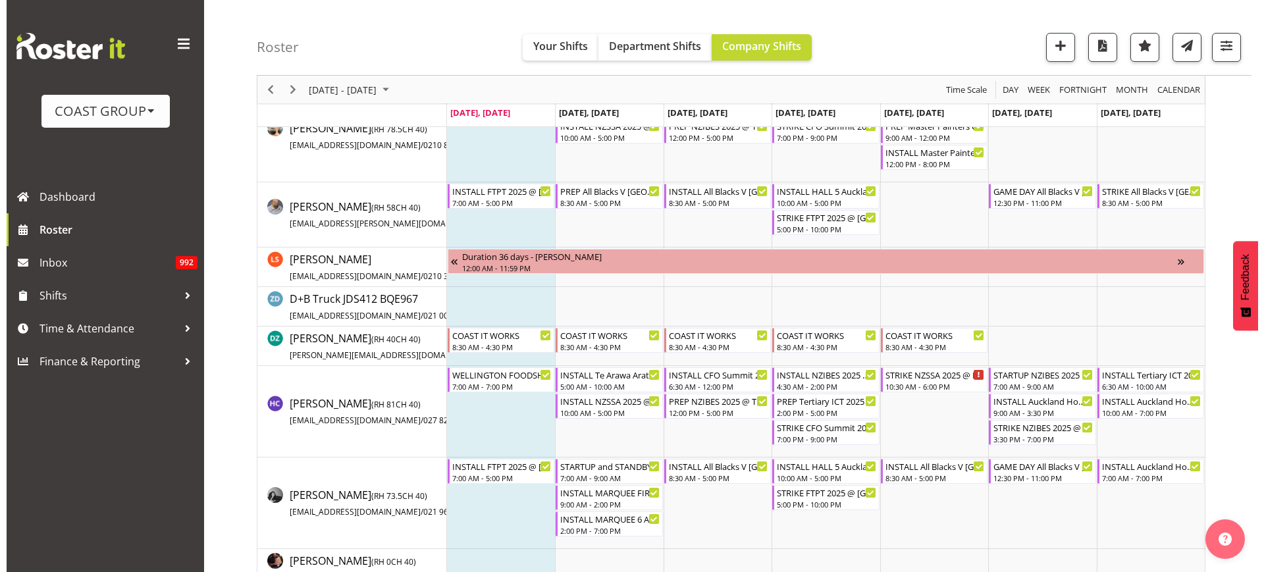
scroll to position [319, 0]
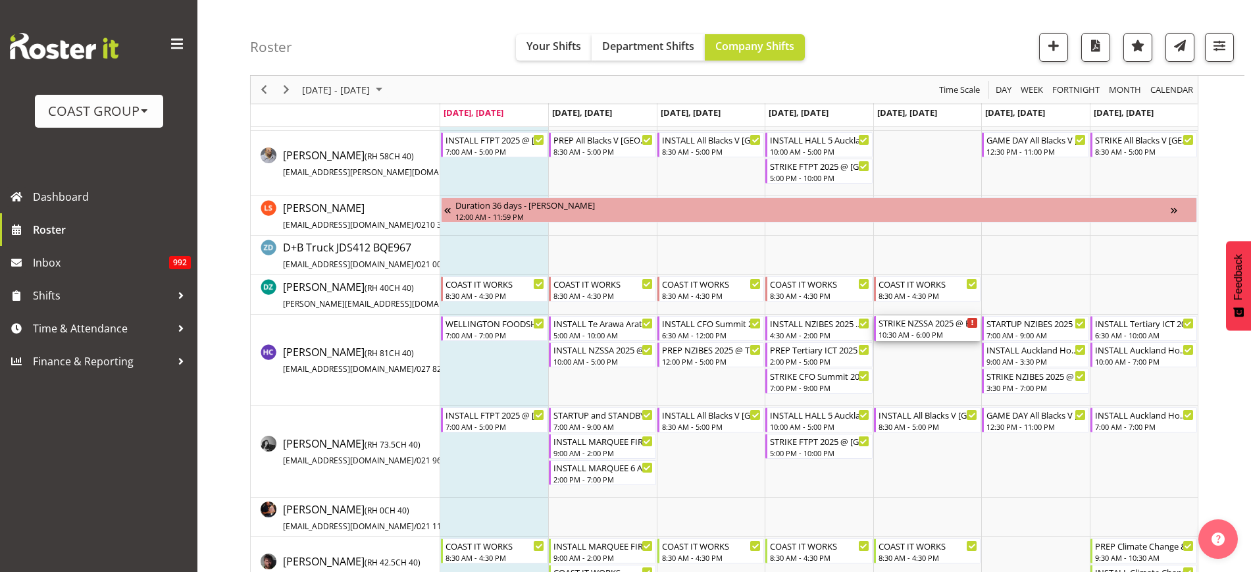
click at [922, 327] on div "STRIKE NZSSA 2025 @ Energy Events Center On SITE @ 1400" at bounding box center [928, 322] width 99 height 13
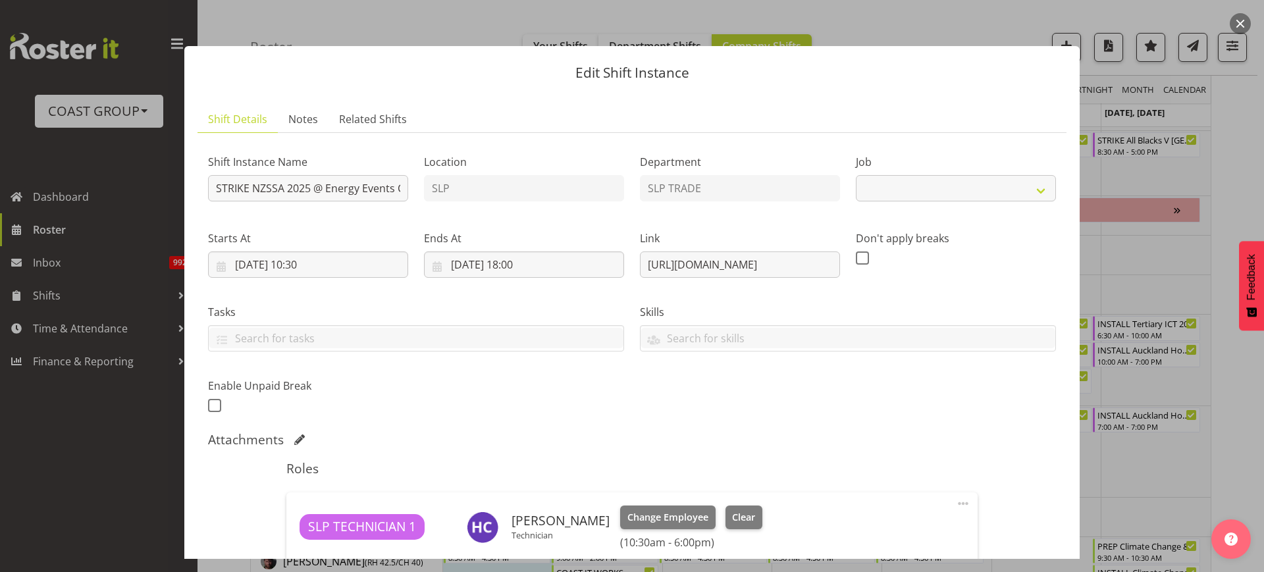
select select "10495"
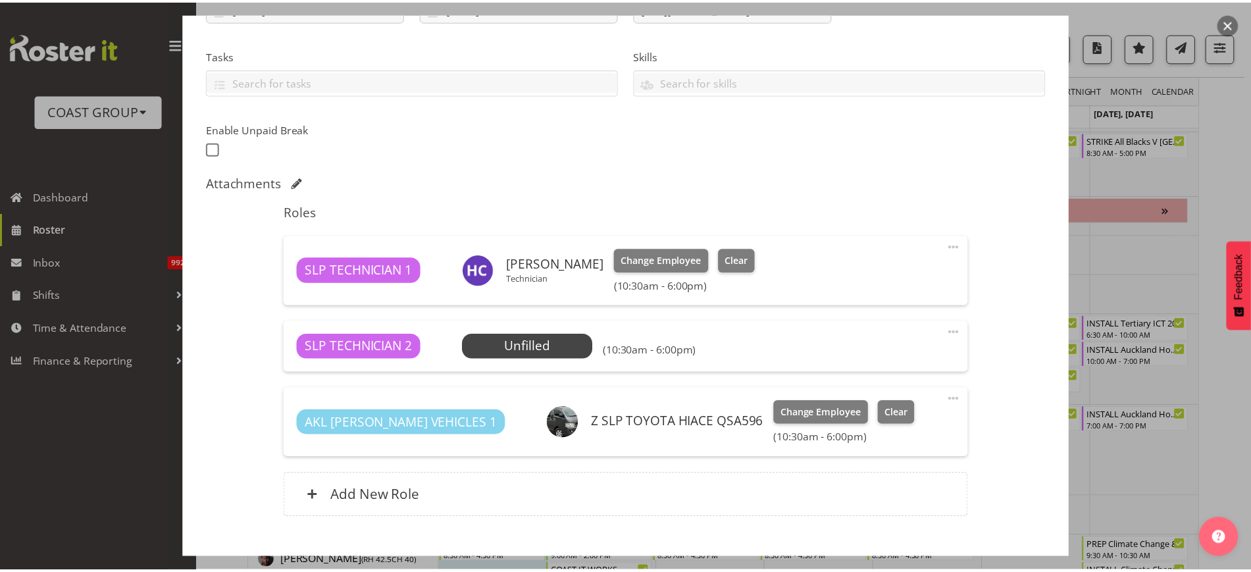
scroll to position [262, 0]
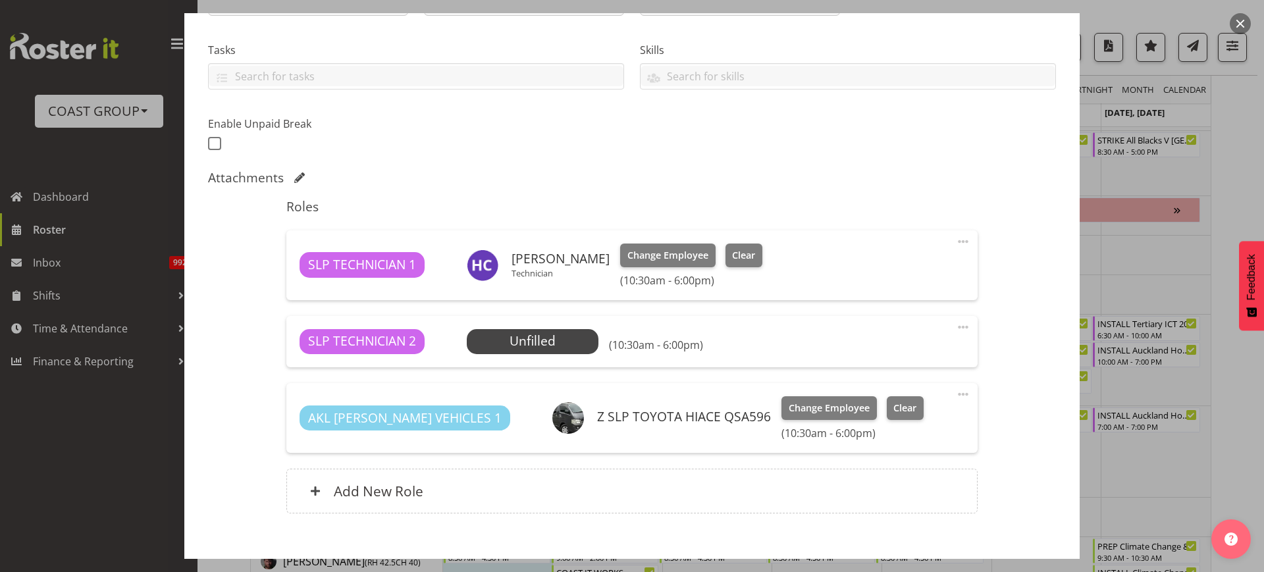
click at [554, 327] on div "SLP TECHNICIAN 2 Unfilled Select Employee (10:30am - 6:00pm) Edit Cover Role De…" at bounding box center [631, 341] width 691 height 51
click at [559, 338] on span "Select Employee" at bounding box center [532, 341] width 98 height 19
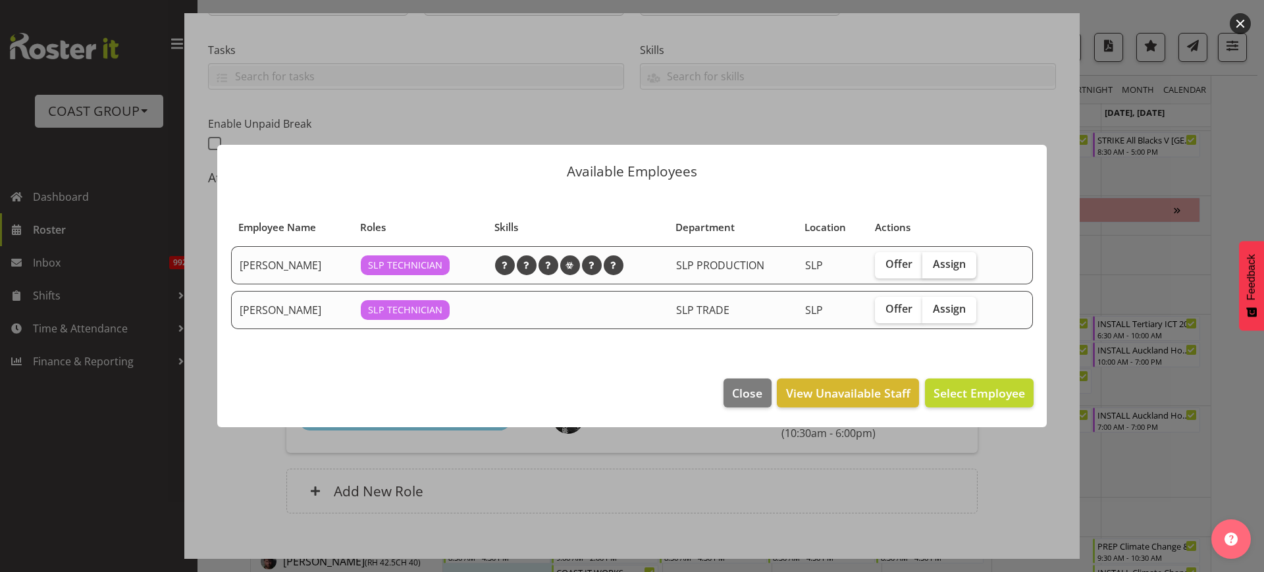
click at [956, 273] on label "Assign" at bounding box center [949, 265] width 54 height 26
click at [931, 269] on input "Assign" at bounding box center [926, 264] width 9 height 9
checkbox input "true"
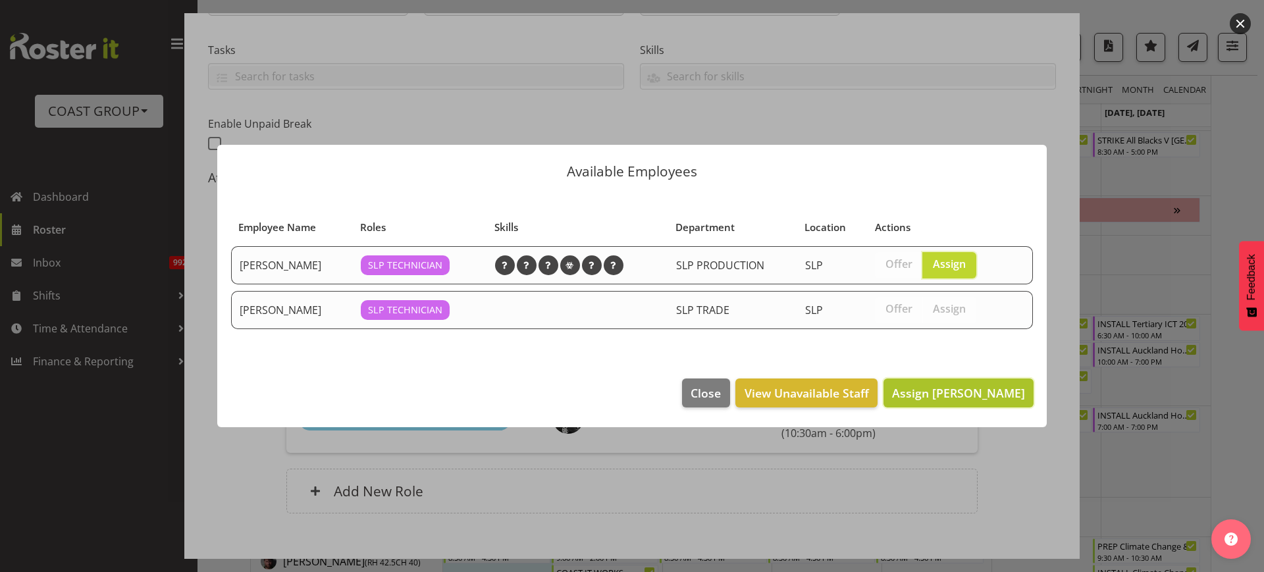
click at [981, 398] on span "Assign [PERSON_NAME]" at bounding box center [958, 393] width 133 height 16
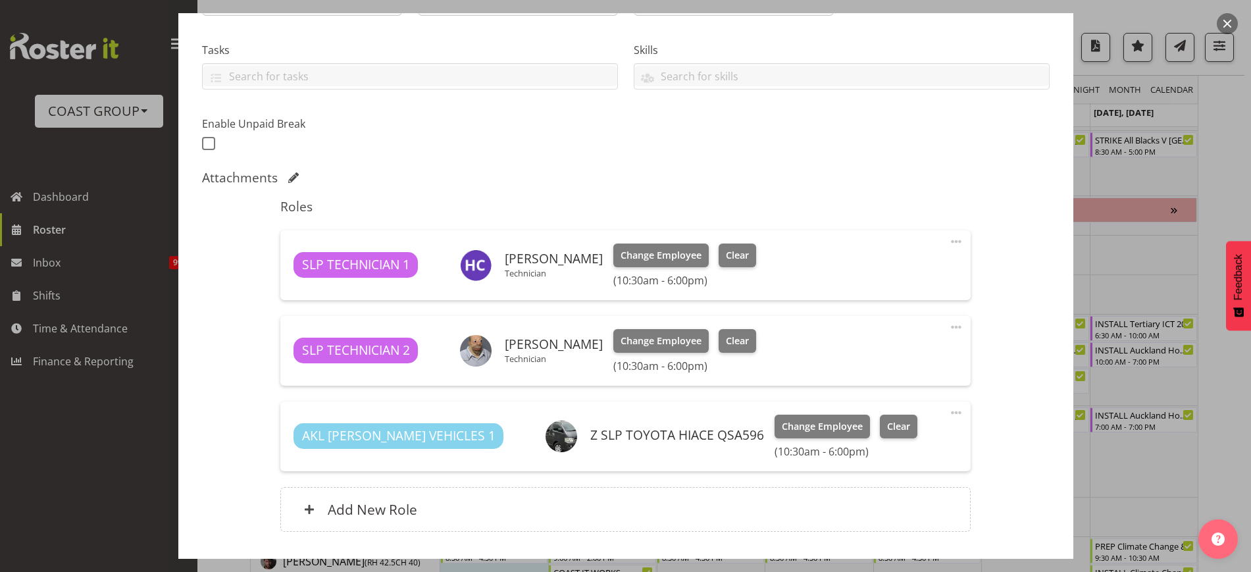
scroll to position [352, 0]
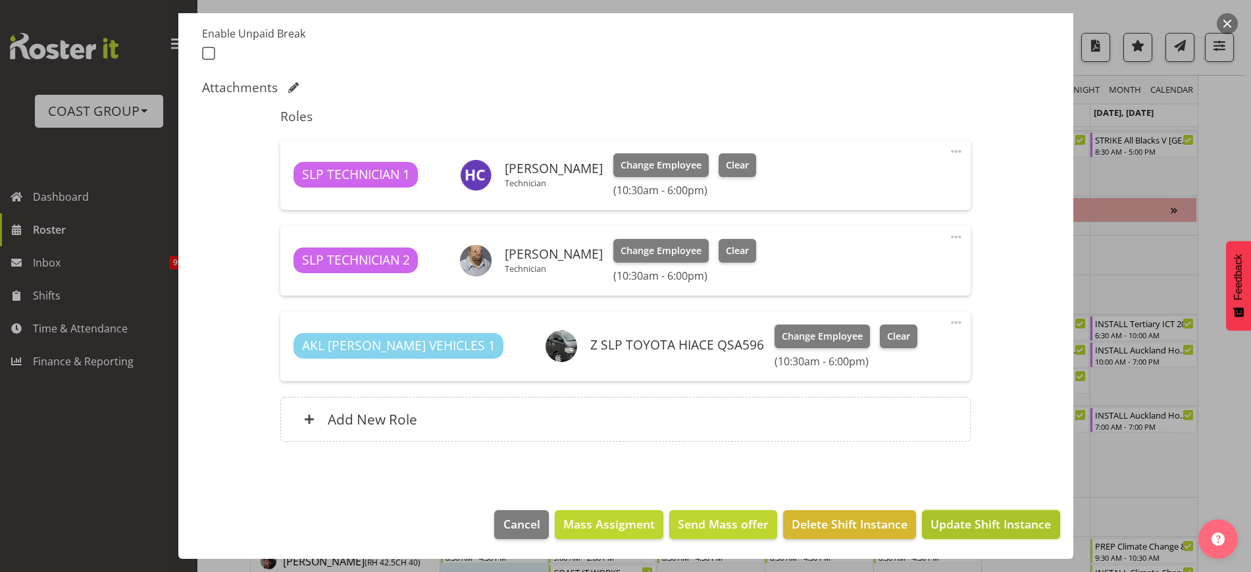
click at [989, 516] on span "Update Shift Instance" at bounding box center [991, 523] width 120 height 17
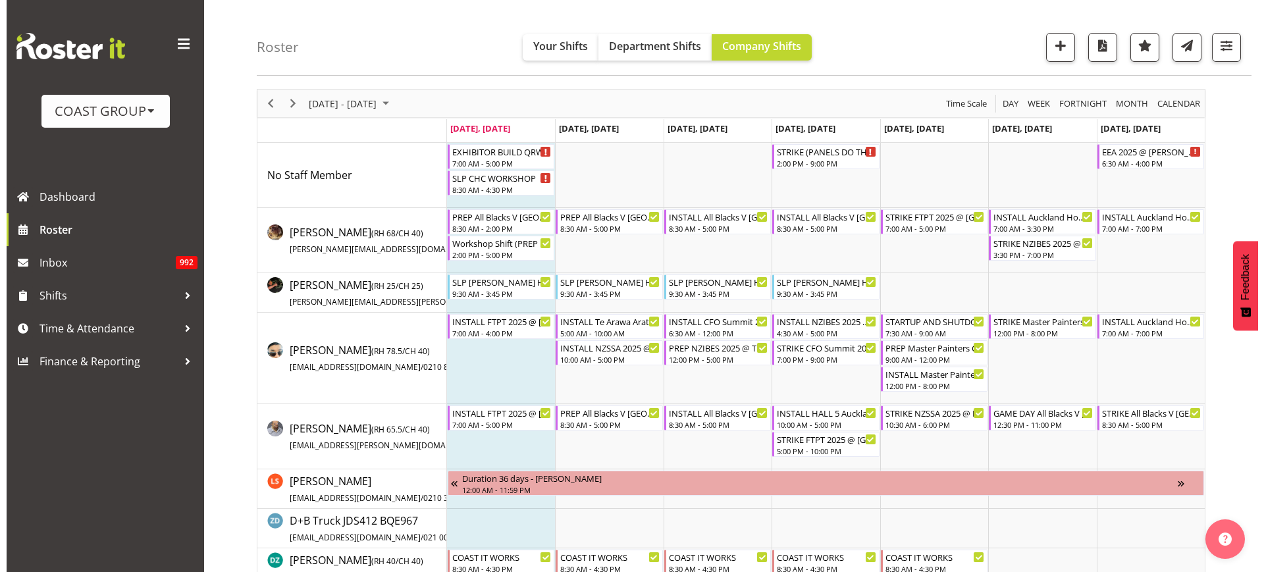
scroll to position [0, 0]
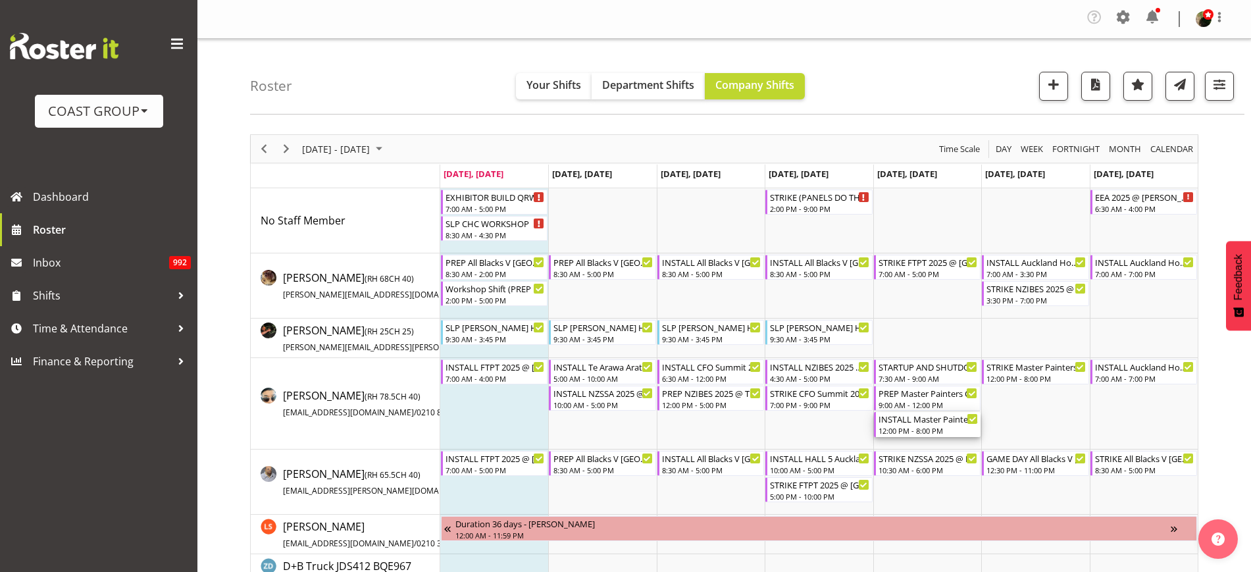
click at [920, 431] on div "12:00 PM - 8:00 PM" at bounding box center [928, 430] width 99 height 11
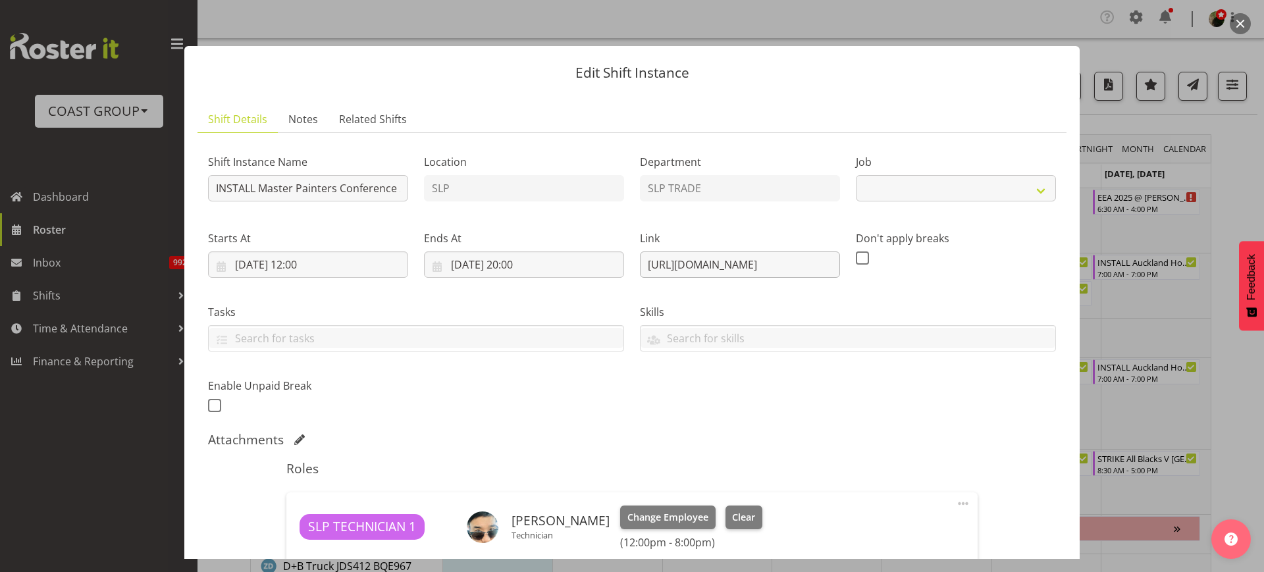
select select "10450"
drag, startPoint x: 640, startPoint y: 265, endPoint x: 1058, endPoint y: 273, distance: 417.4
click at [1058, 273] on section "Shift Details Notes Related Shifts Shift Instance Name INSTALL Master Painters …" at bounding box center [631, 385] width 895 height 585
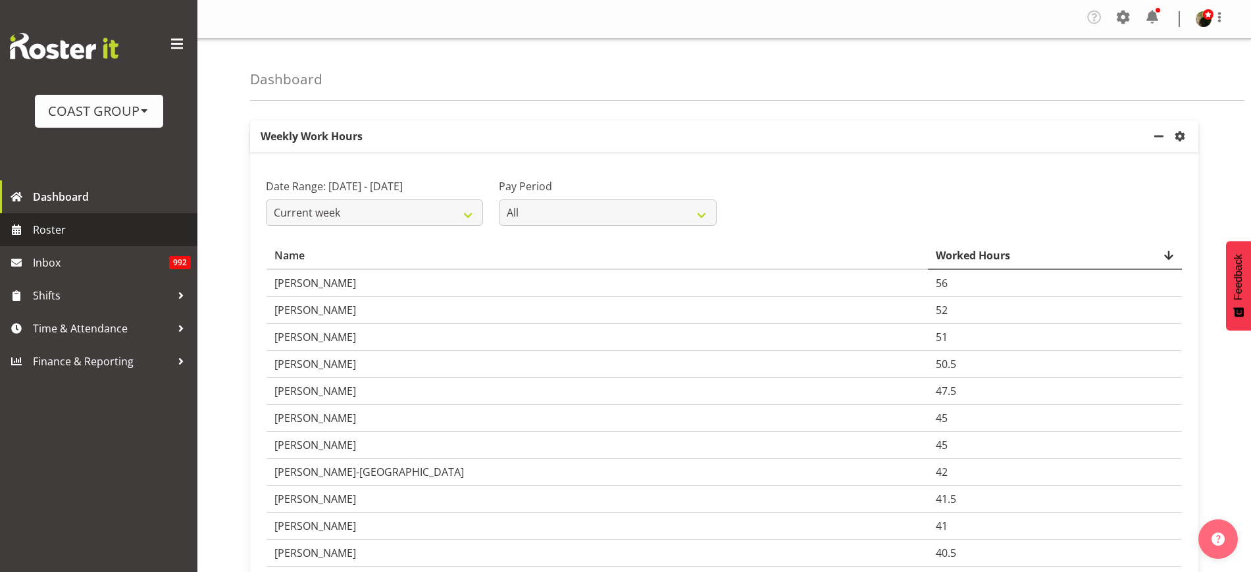
click at [61, 240] on link "Roster" at bounding box center [98, 229] width 197 height 33
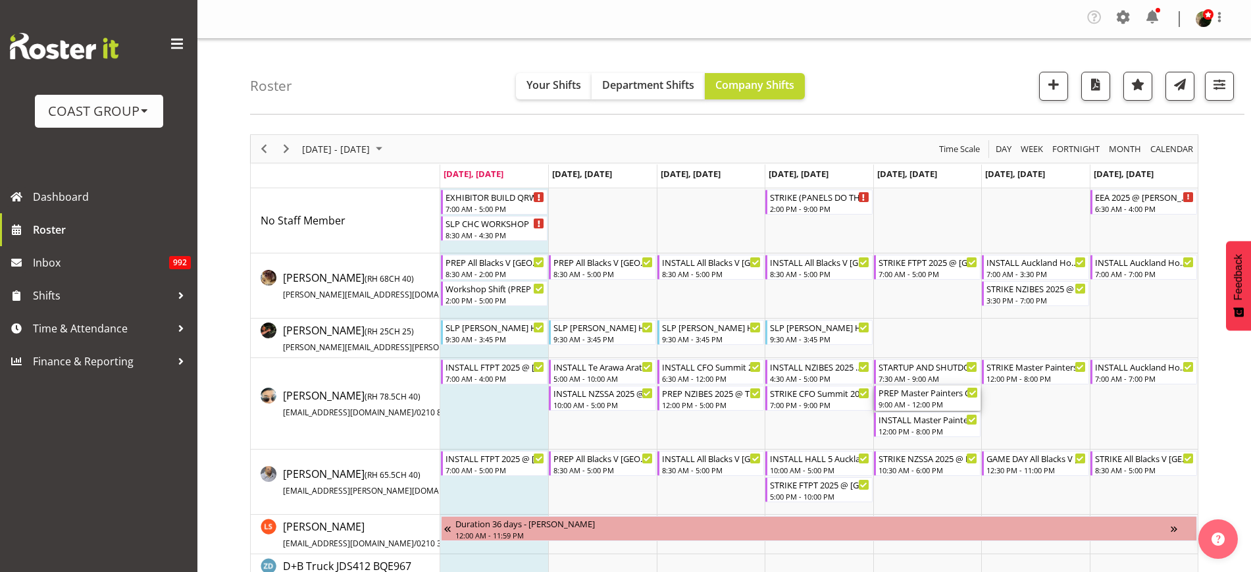
click at [938, 393] on div "PREP Master Painters Conference 2025 @ The Workshop" at bounding box center [928, 392] width 99 height 13
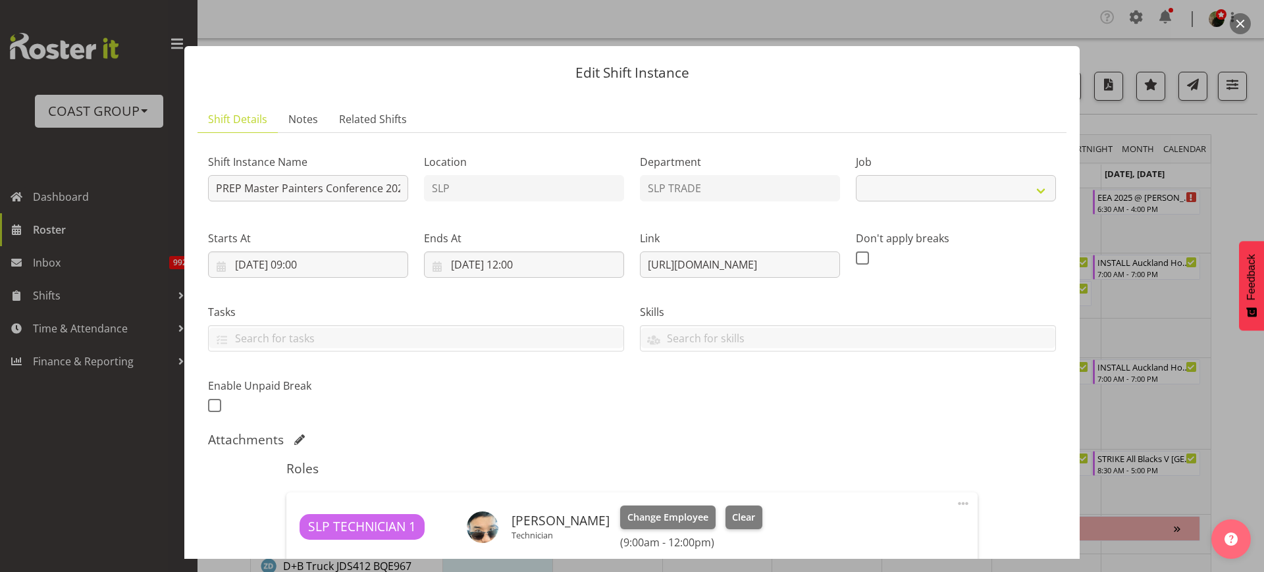
select select "10450"
drag, startPoint x: 638, startPoint y: 267, endPoint x: 1004, endPoint y: 253, distance: 366.3
click at [1004, 253] on div "Shift Instance Name PREP Master Painters Conference 2025 @ The Workshop Locatio…" at bounding box center [632, 280] width 864 height 288
